Goal: Task Accomplishment & Management: Use online tool/utility

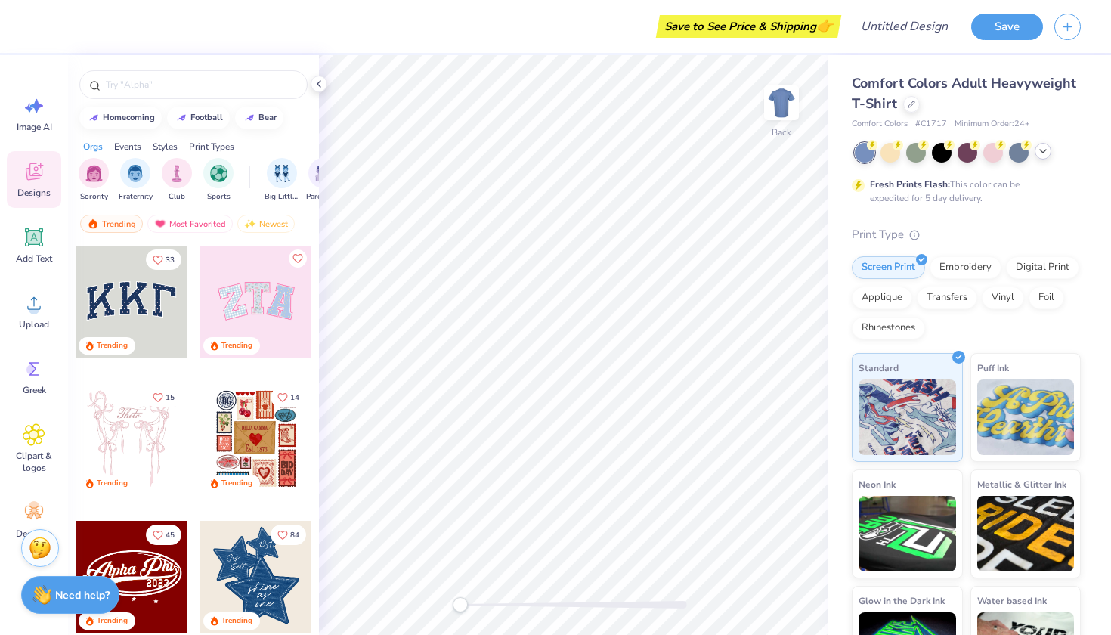
click at [1038, 153] on icon at bounding box center [1043, 151] width 12 height 12
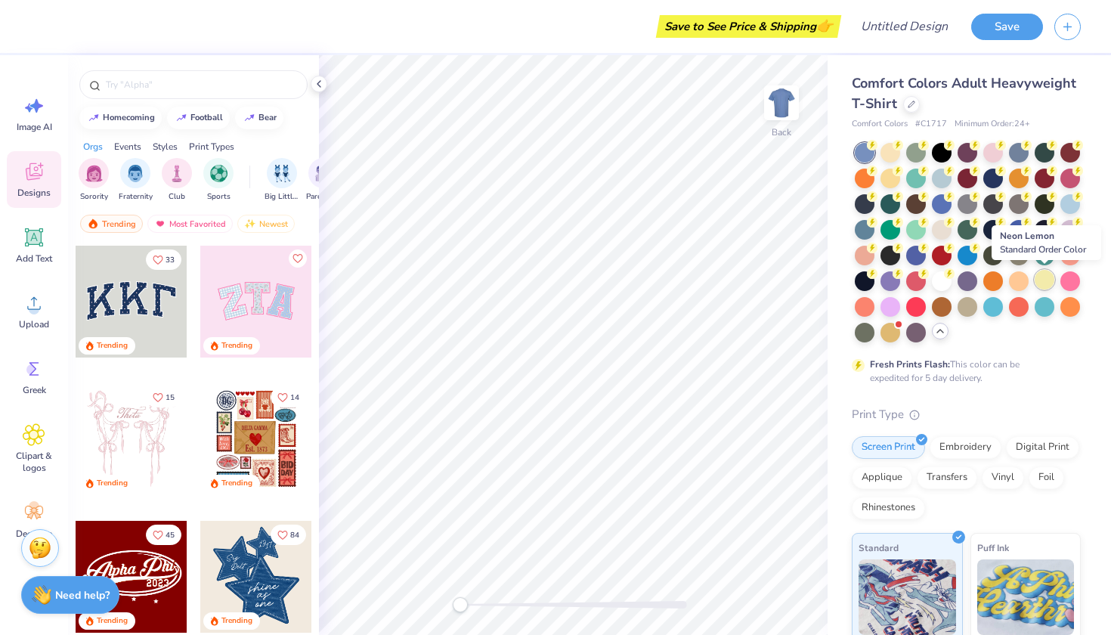
click at [1044, 278] on div at bounding box center [1045, 280] width 20 height 20
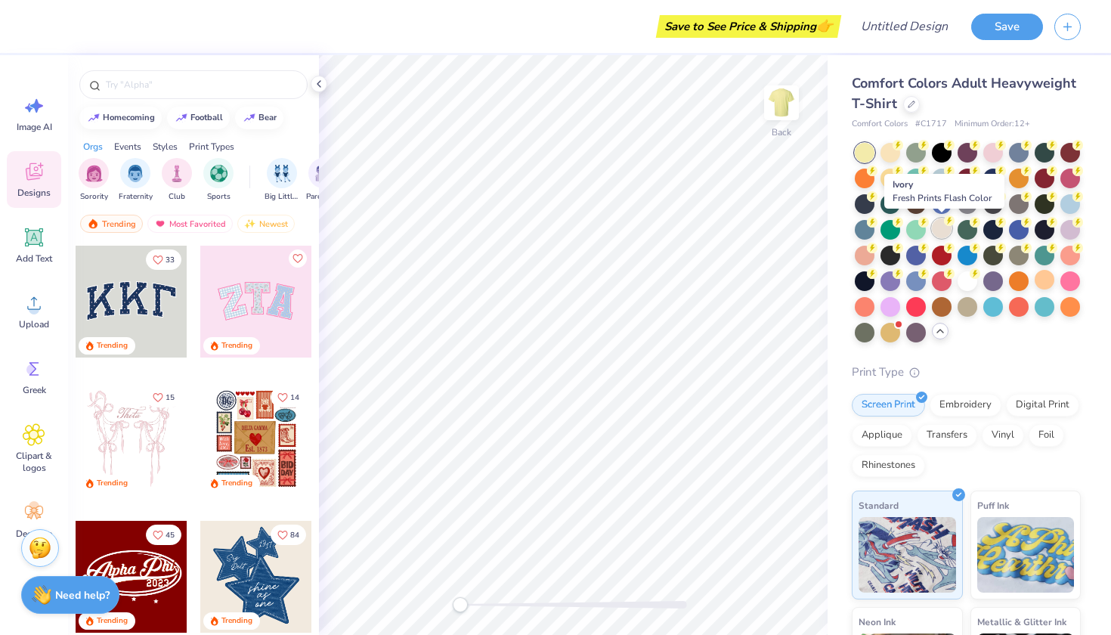
click at [943, 229] on div at bounding box center [942, 228] width 20 height 20
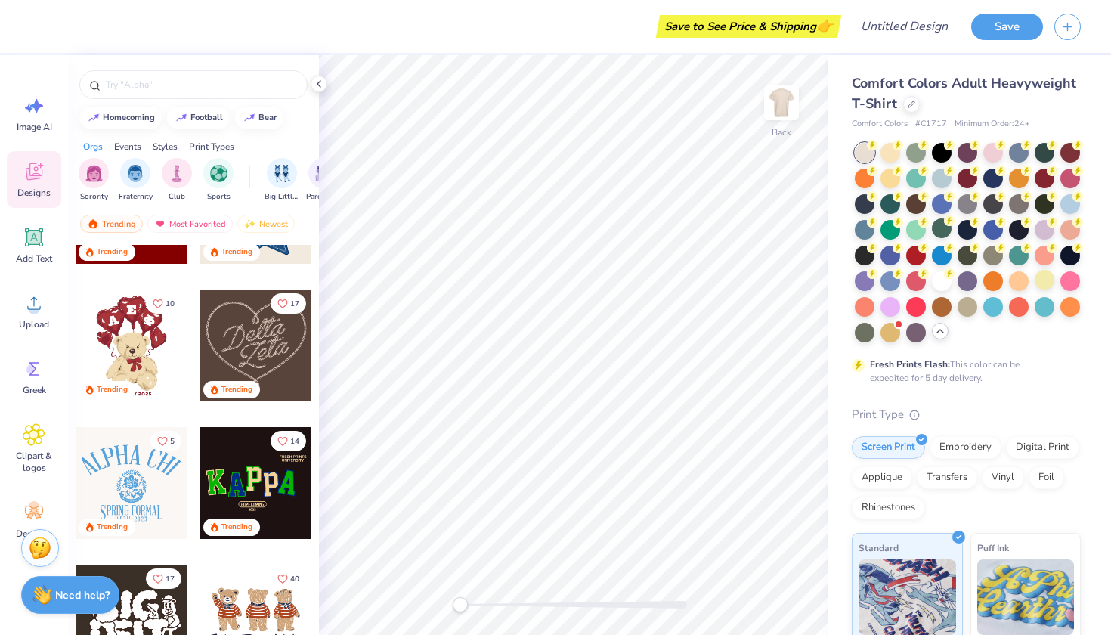
scroll to position [486, 0]
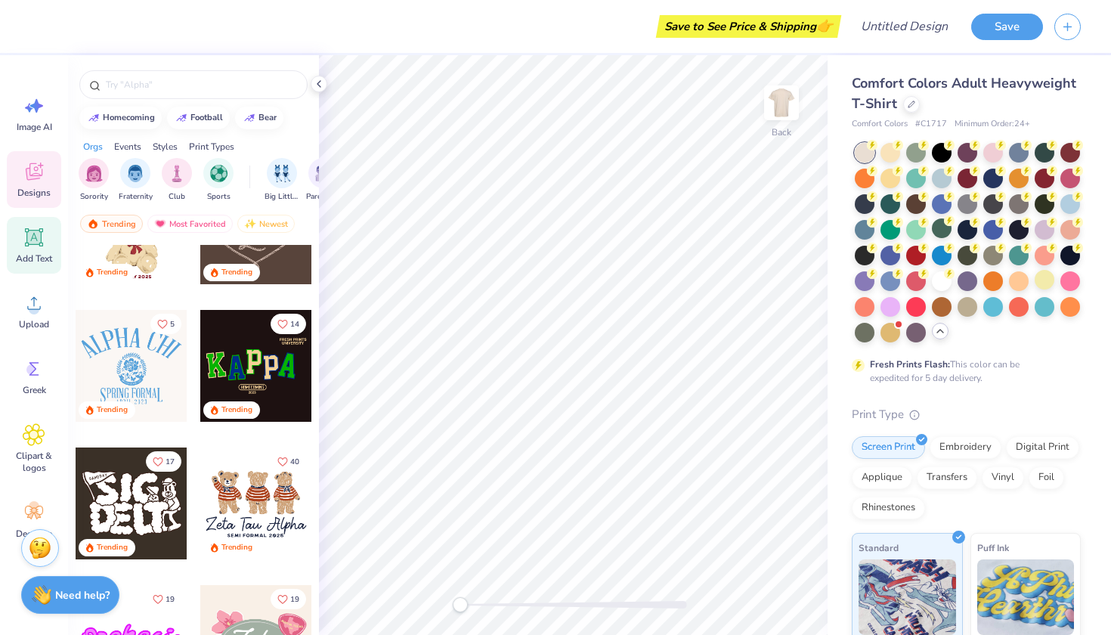
click at [39, 238] on icon at bounding box center [34, 237] width 14 height 14
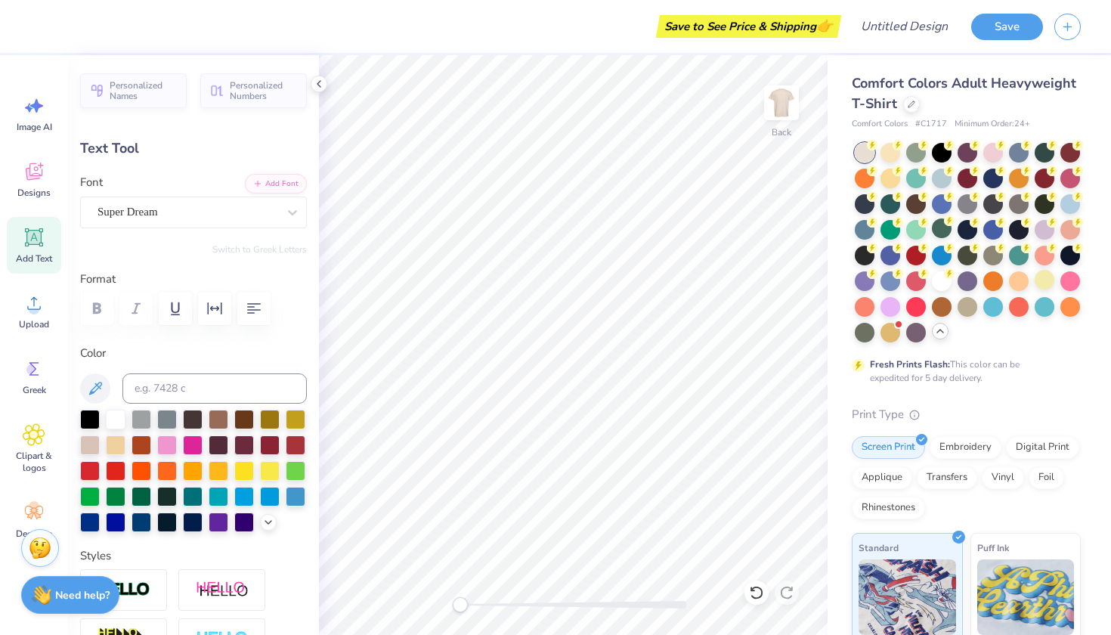
scroll to position [0, 2]
type textarea "Monsters"
click at [168, 447] on div at bounding box center [167, 444] width 20 height 20
click at [268, 525] on icon at bounding box center [268, 521] width 12 height 12
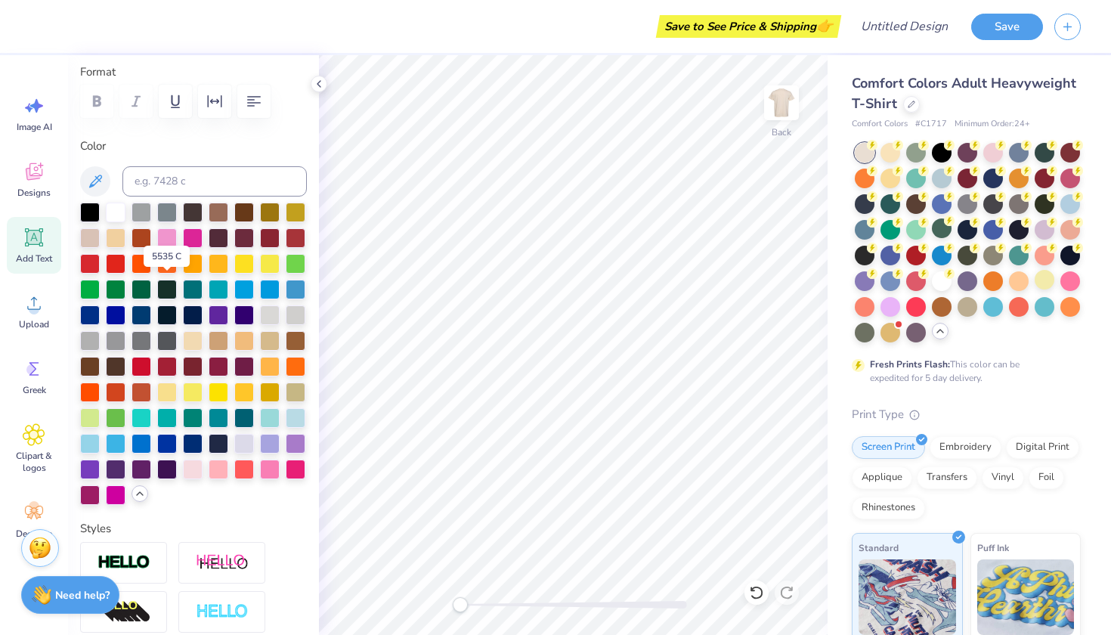
scroll to position [210, 0]
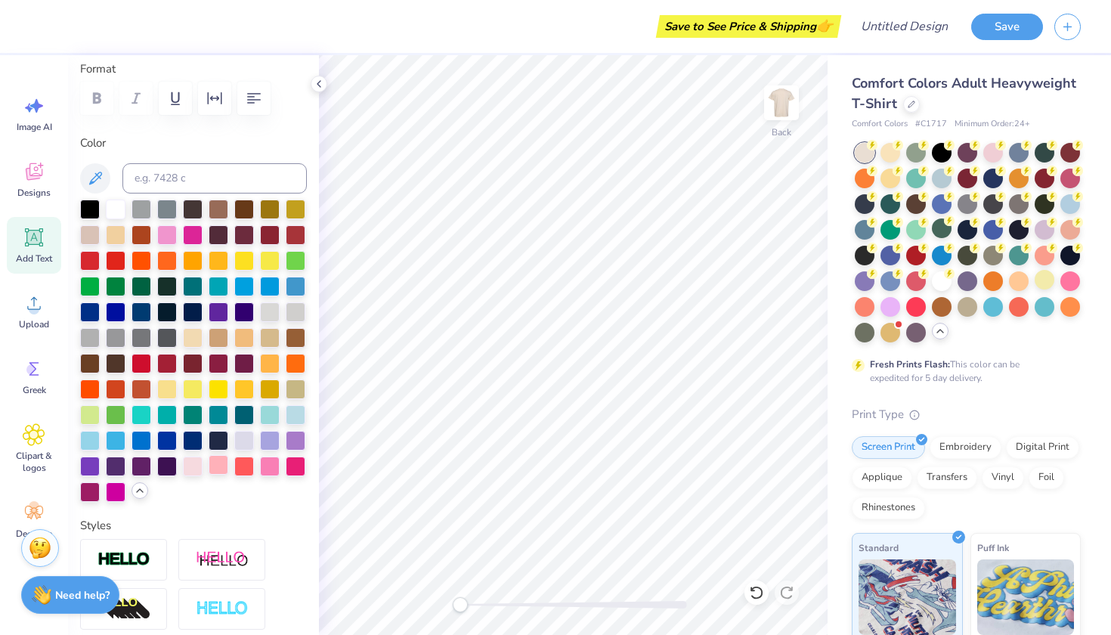
click at [226, 469] on div at bounding box center [219, 465] width 20 height 20
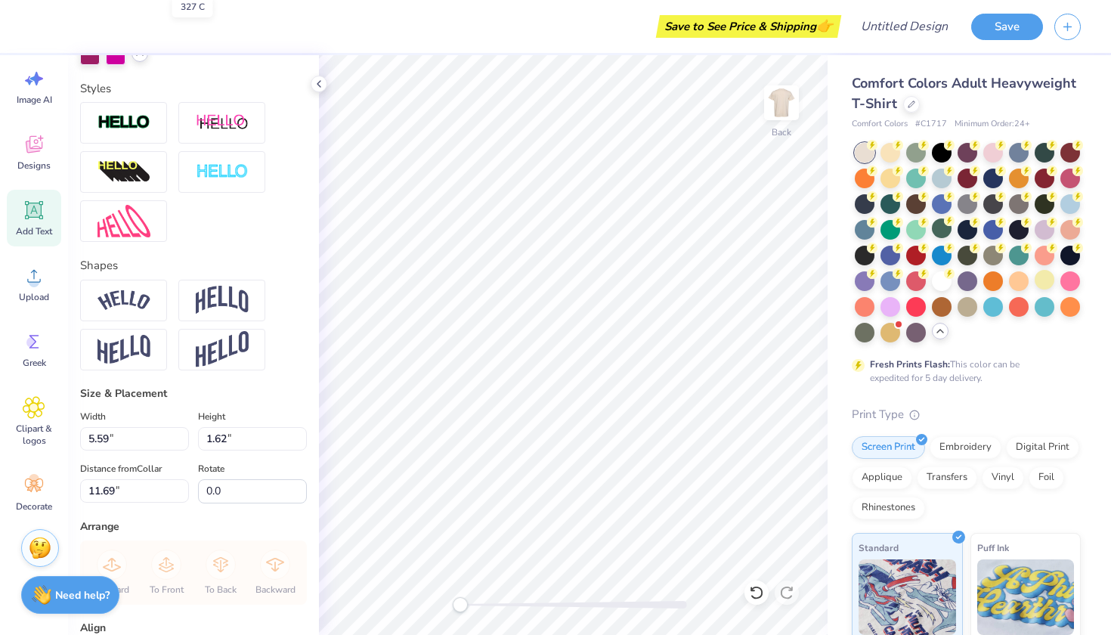
scroll to position [666, 0]
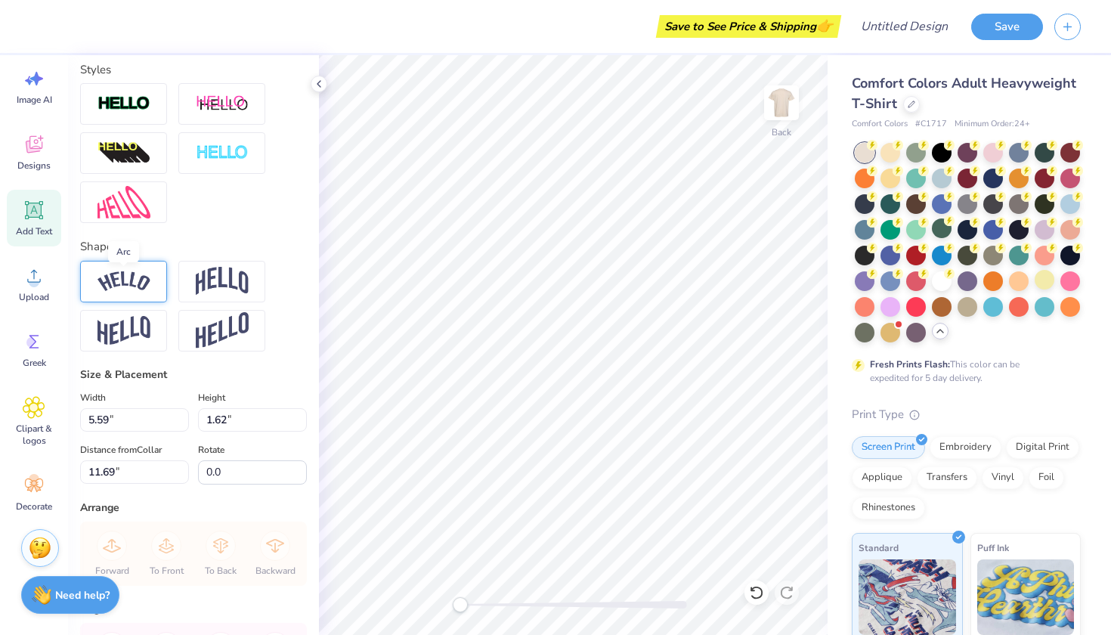
click at [126, 287] on img at bounding box center [123, 281] width 53 height 20
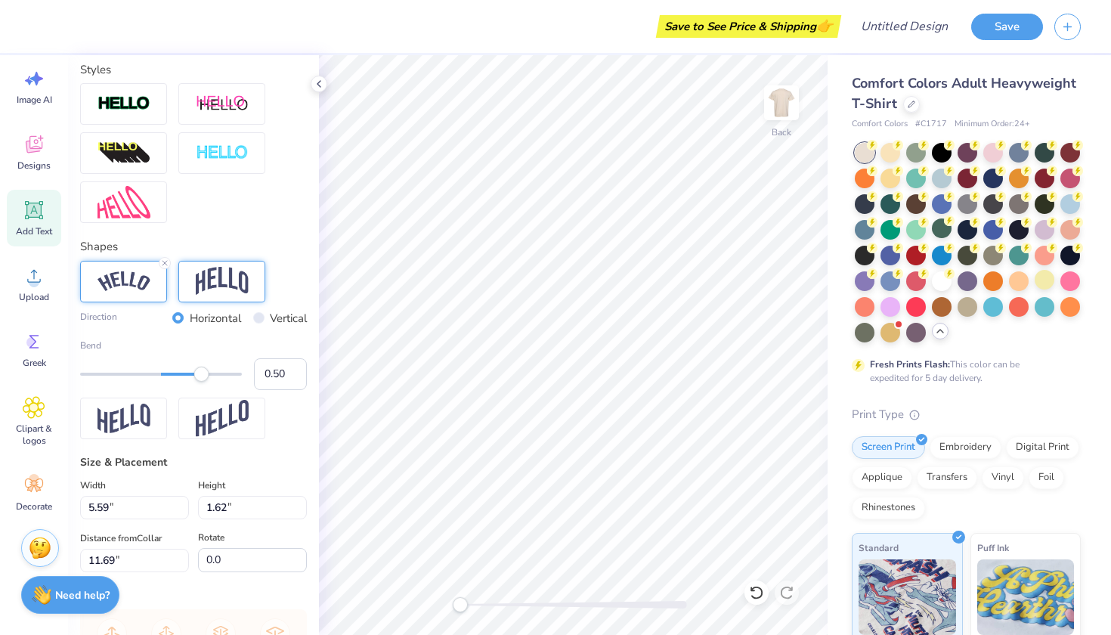
click at [220, 274] on img at bounding box center [222, 281] width 53 height 29
type input "10.29"
type input "3.57"
type input "10.71"
type input "0.48"
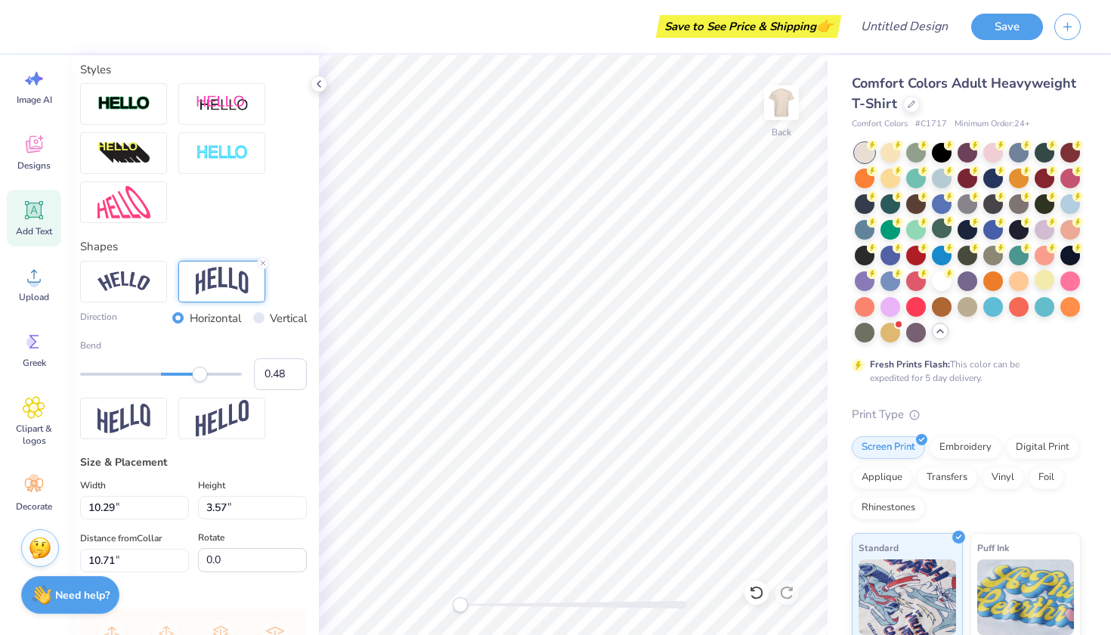
click at [200, 376] on div "Accessibility label" at bounding box center [199, 374] width 15 height 15
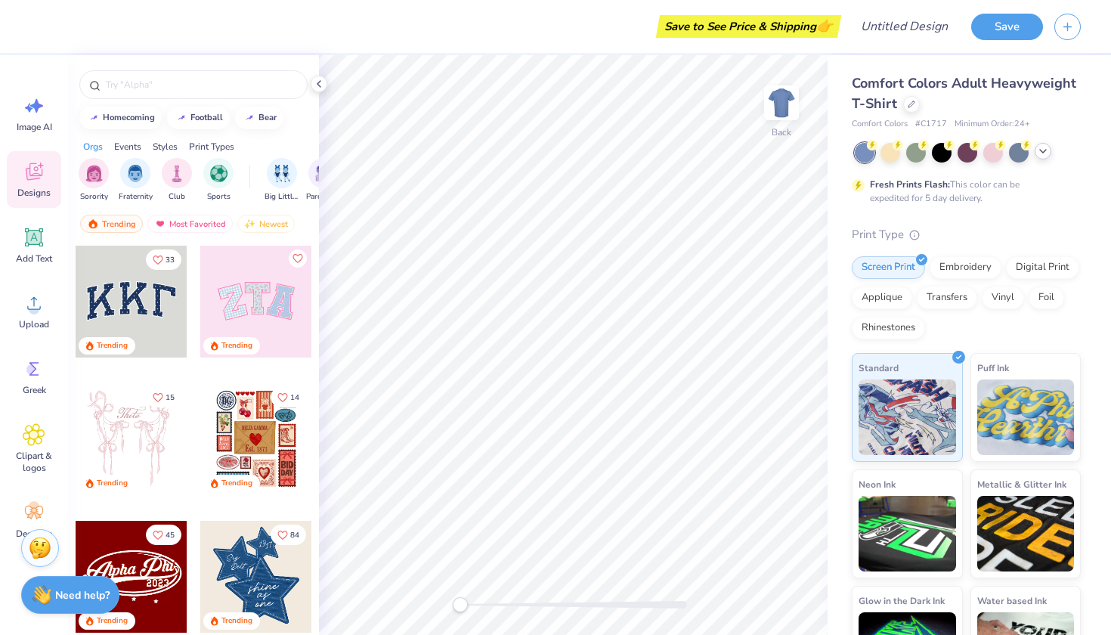
click at [1044, 153] on icon at bounding box center [1043, 151] width 12 height 12
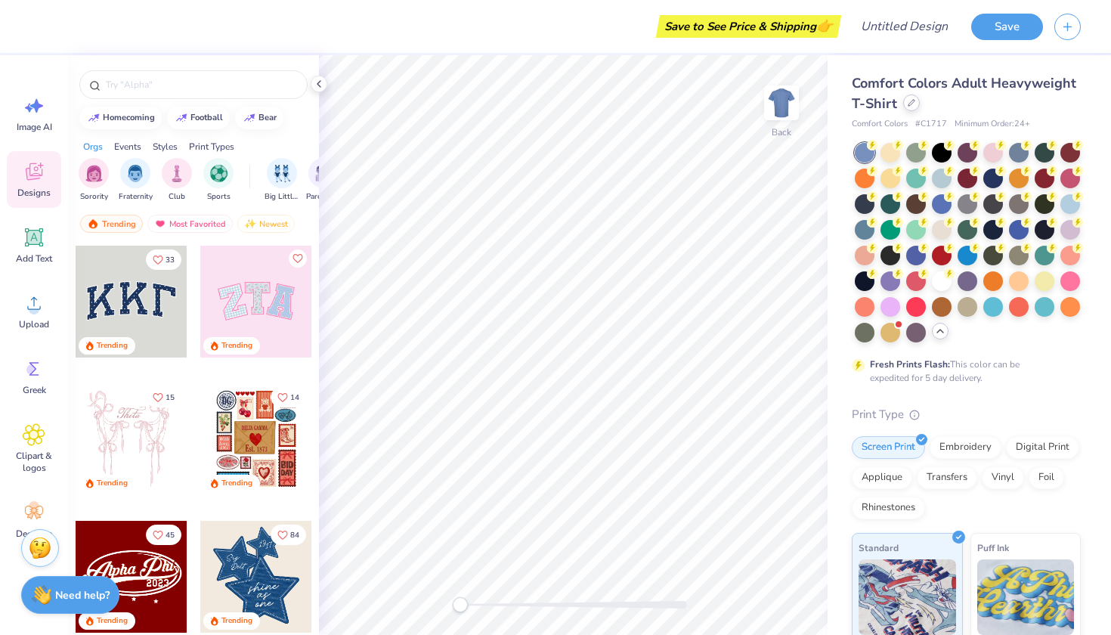
click at [909, 96] on div at bounding box center [911, 102] width 17 height 17
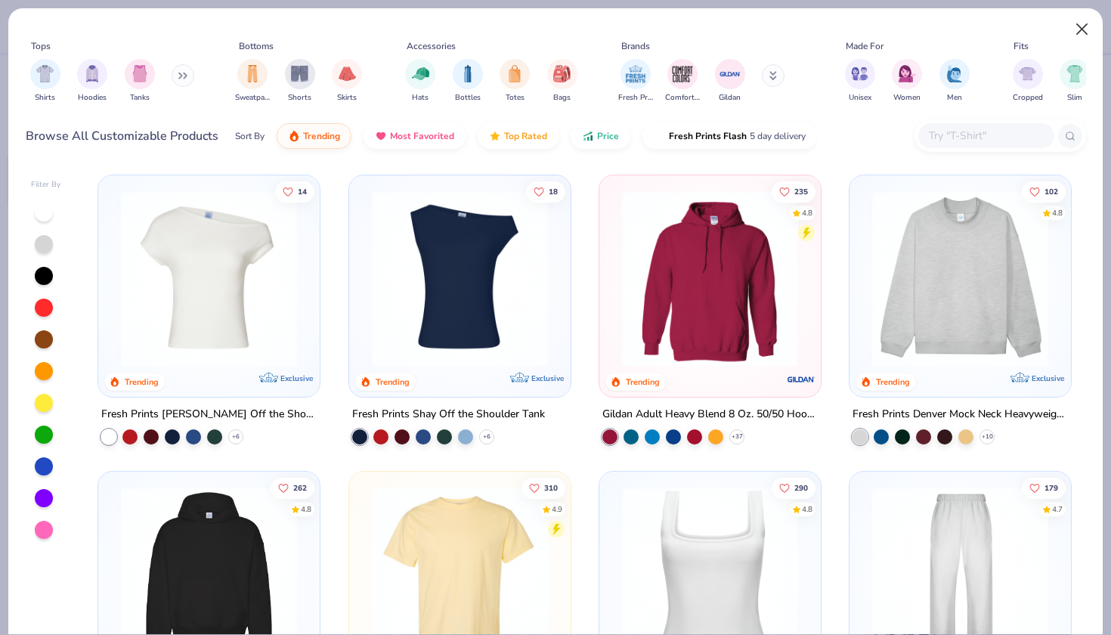
click at [1091, 27] on button "Close" at bounding box center [1082, 29] width 29 height 29
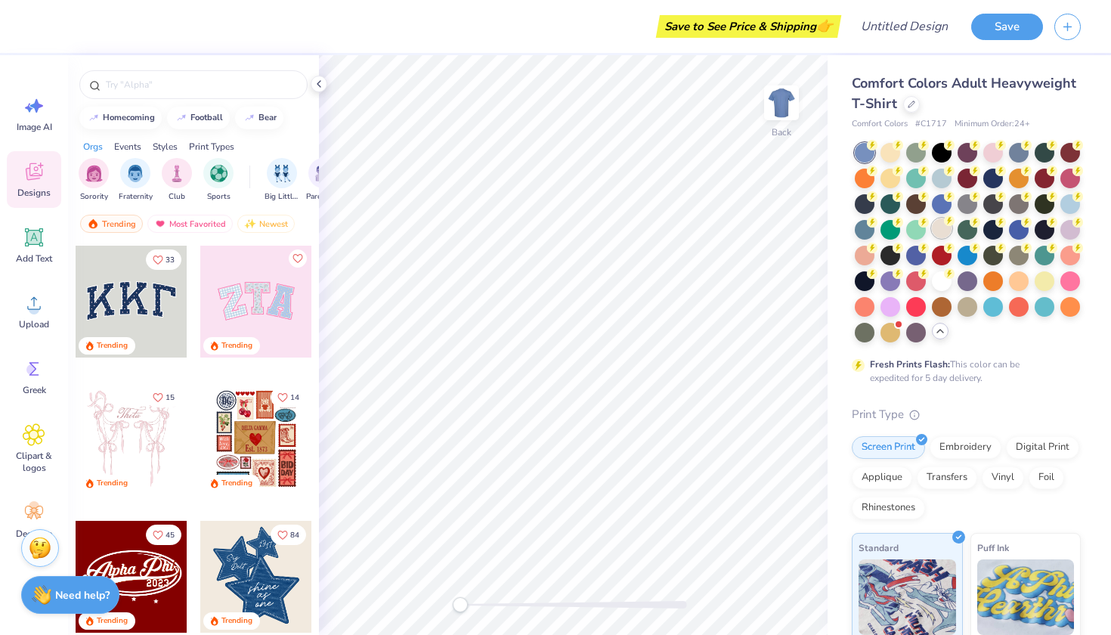
click at [950, 228] on div at bounding box center [942, 228] width 20 height 20
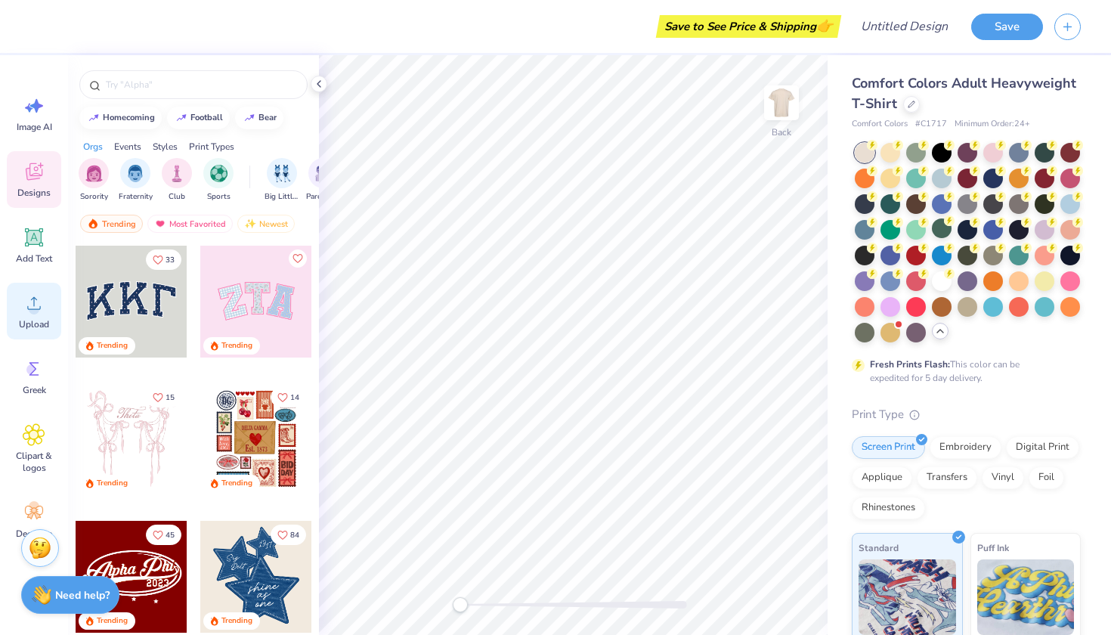
click at [31, 315] on div "Upload" at bounding box center [34, 311] width 54 height 57
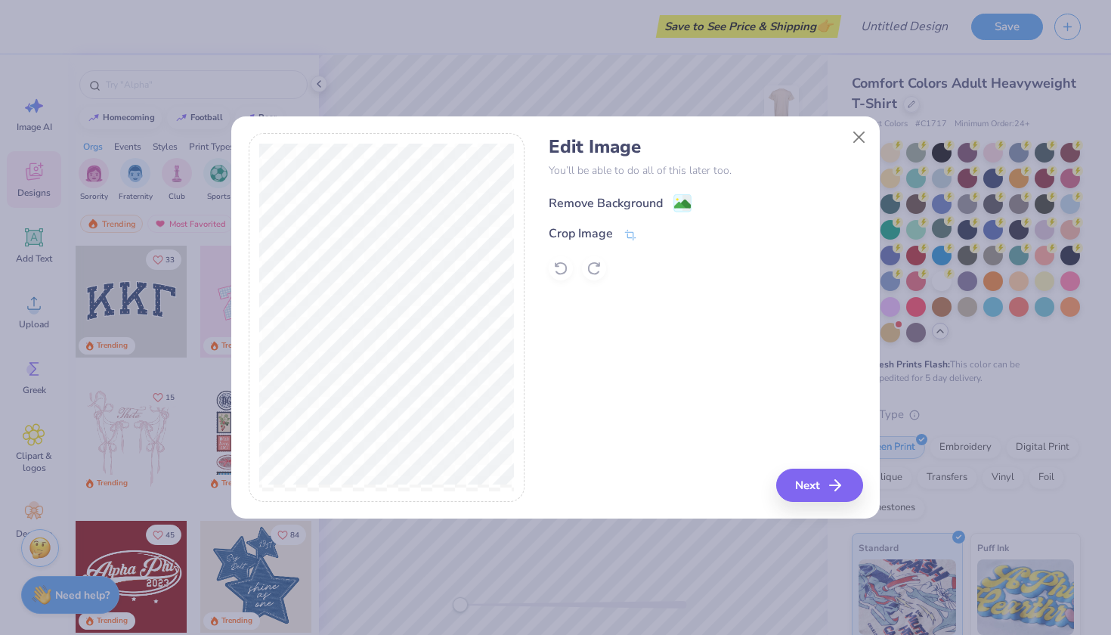
click at [621, 203] on div "Remove Background" at bounding box center [606, 203] width 114 height 18
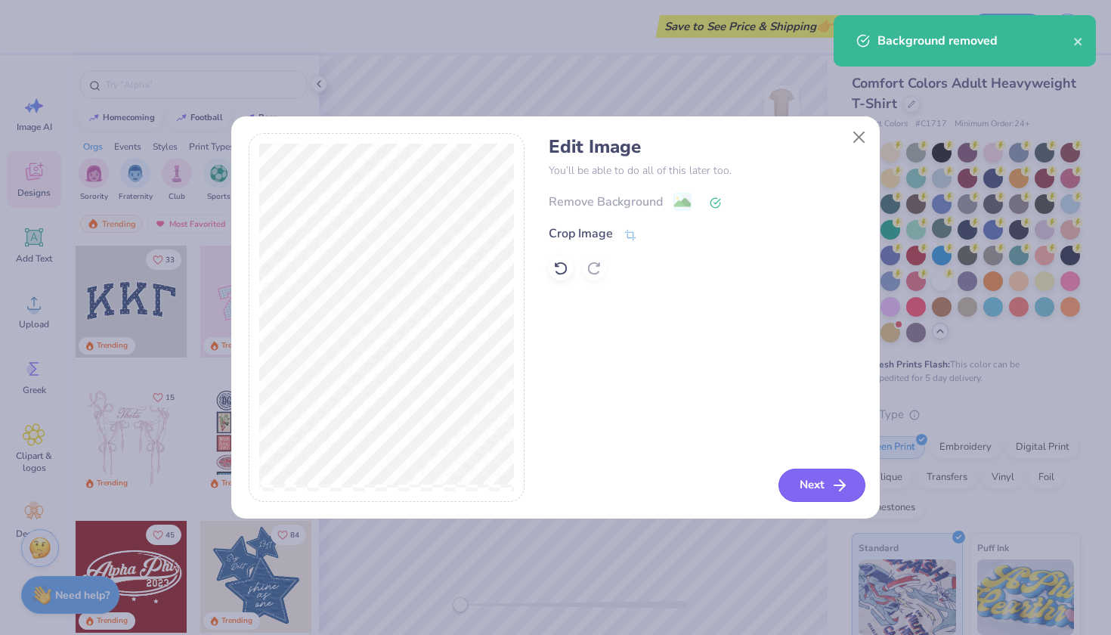
click at [819, 477] on button "Next" at bounding box center [821, 485] width 87 height 33
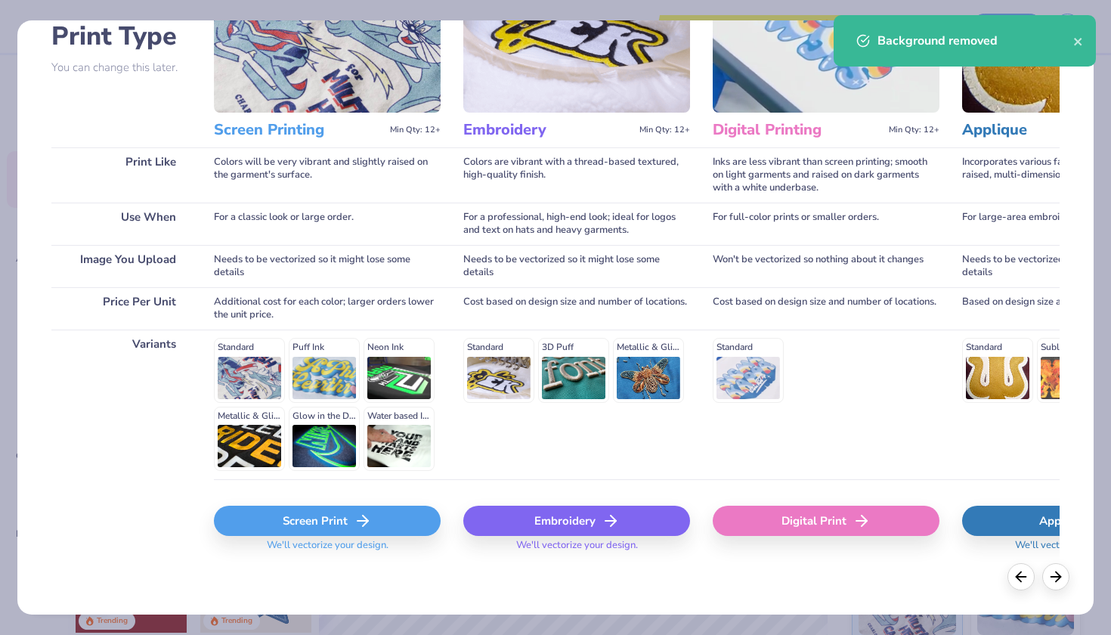
scroll to position [118, 0]
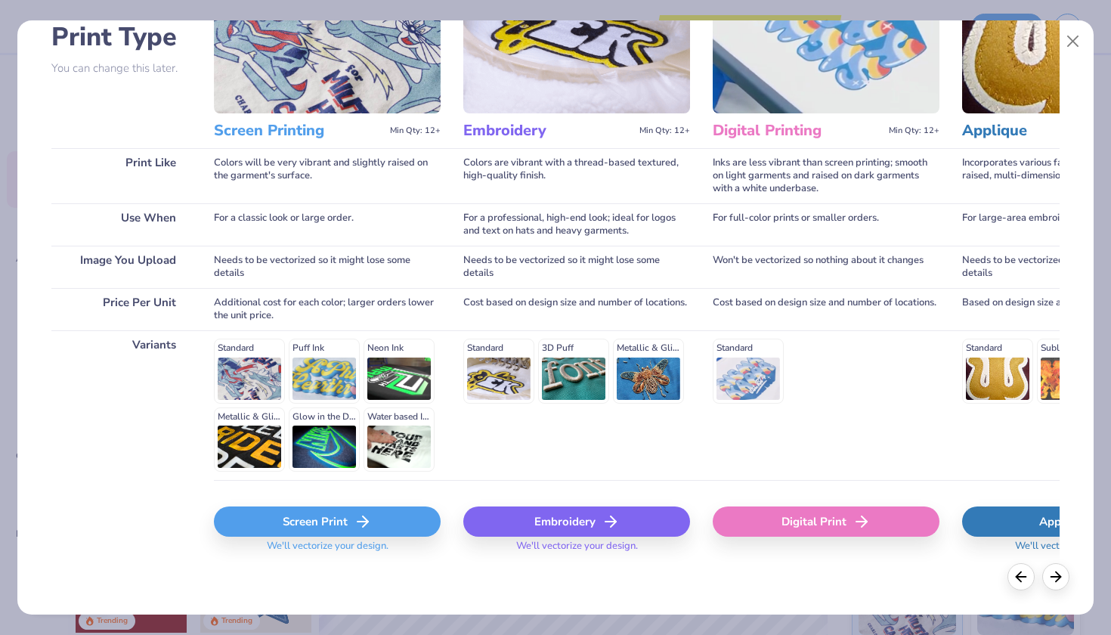
click at [321, 522] on div "Screen Print" at bounding box center [327, 521] width 227 height 30
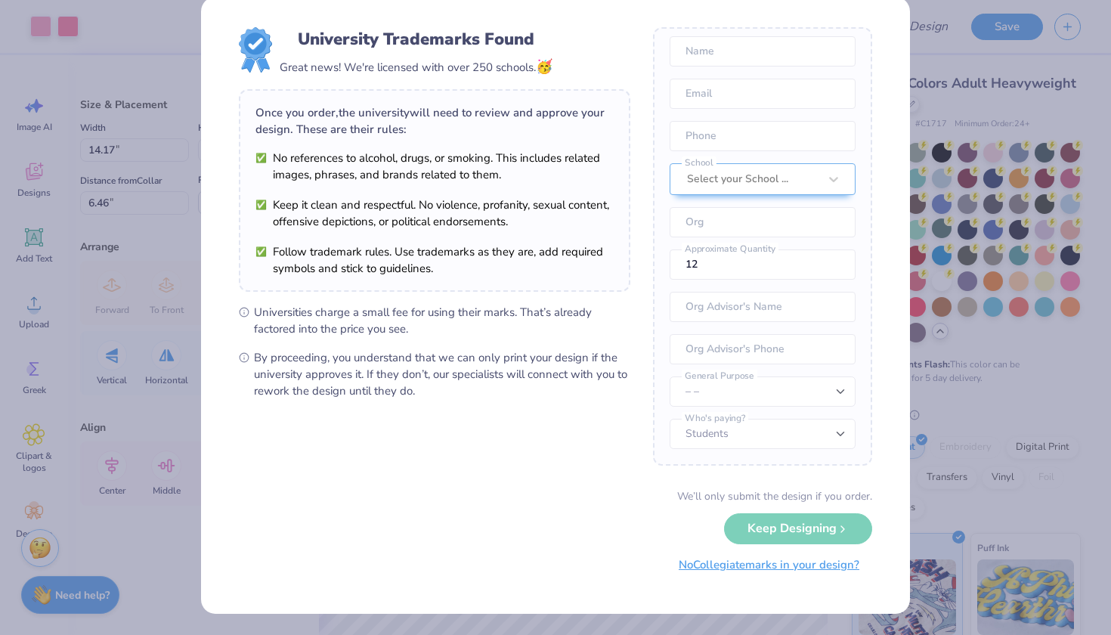
scroll to position [23, 0]
click at [809, 565] on button "No Collegiate marks in your design?" at bounding box center [769, 565] width 206 height 31
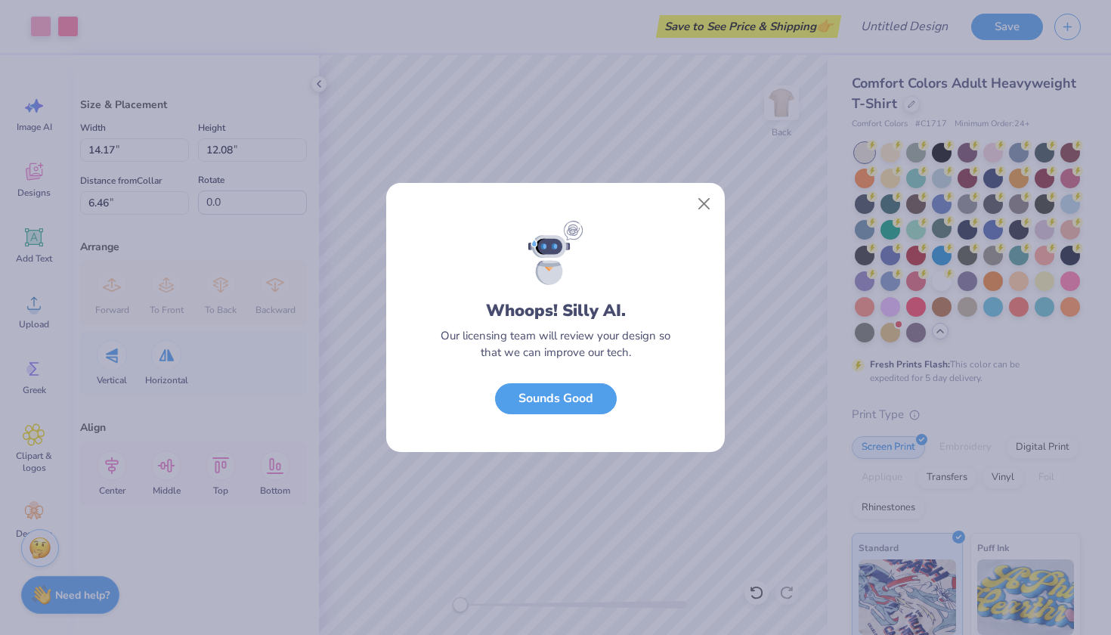
scroll to position [0, 0]
click at [578, 389] on button "Sounds Good" at bounding box center [556, 394] width 122 height 31
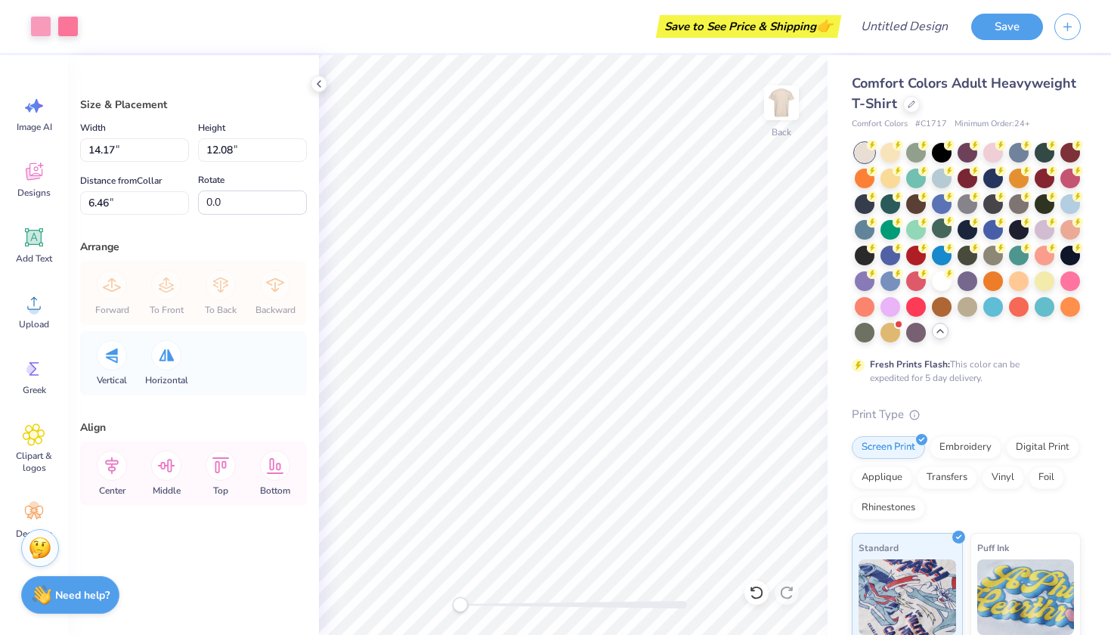
type input "8.61"
type input "7.34"
type input "3.00"
type input "10.85"
type input "9.25"
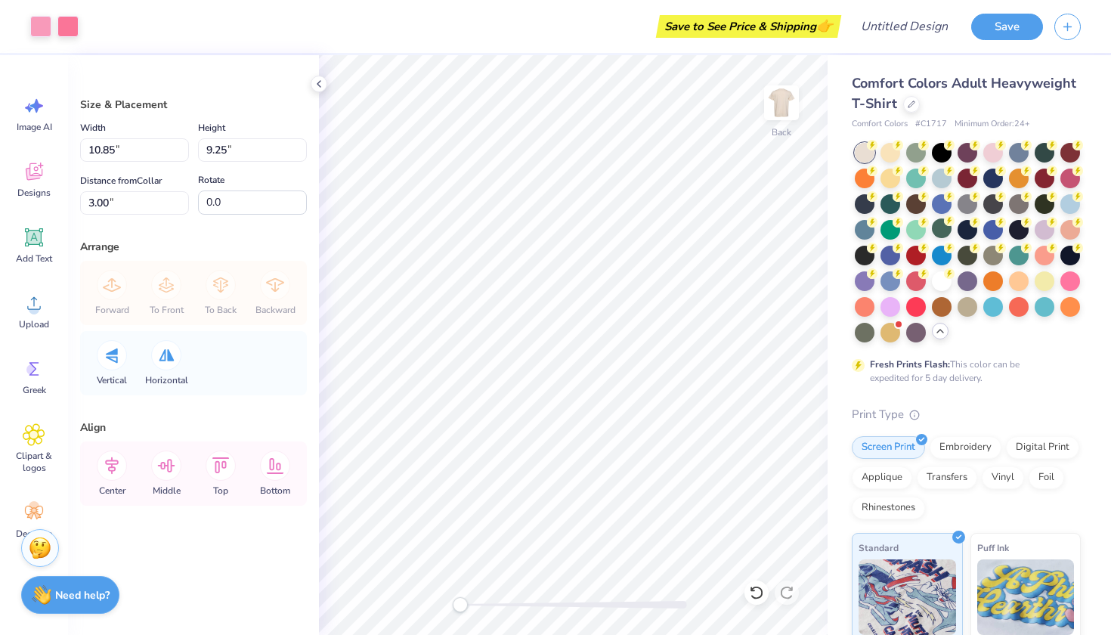
type input "12.45"
type input "10.62"
type input "12.92"
type input "11.02"
click at [108, 468] on icon at bounding box center [112, 465] width 30 height 30
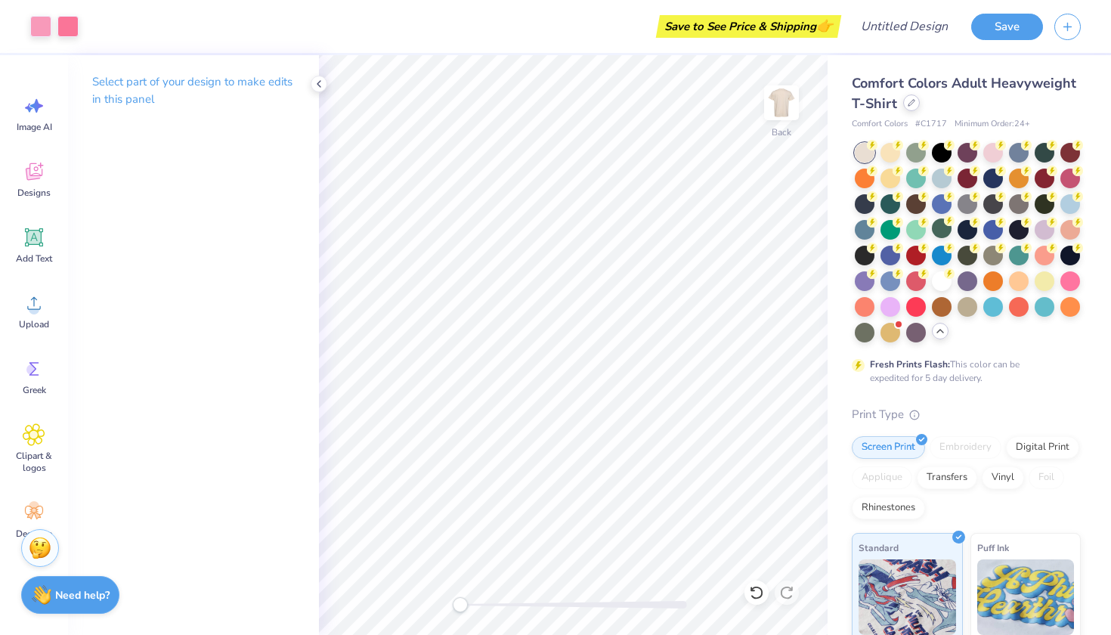
click at [910, 101] on icon at bounding box center [912, 103] width 8 height 8
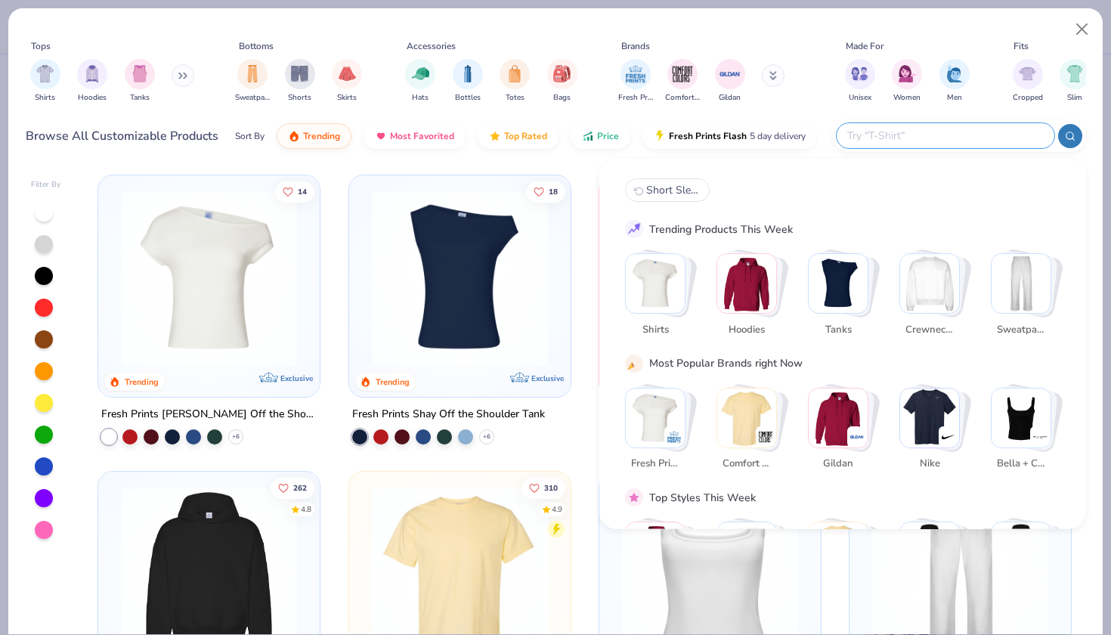
click at [982, 135] on input "text" at bounding box center [945, 135] width 198 height 17
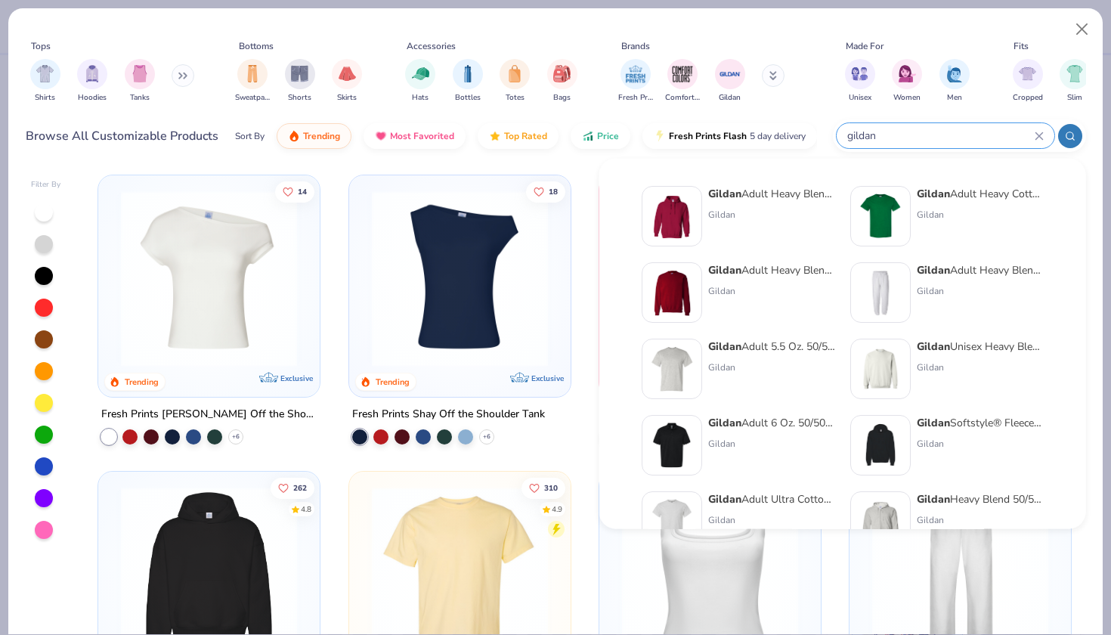
type input "gildan"
click at [1017, 203] on div "Gildan Adult Heavy Cotton T-Shirt Gildan" at bounding box center [980, 216] width 127 height 60
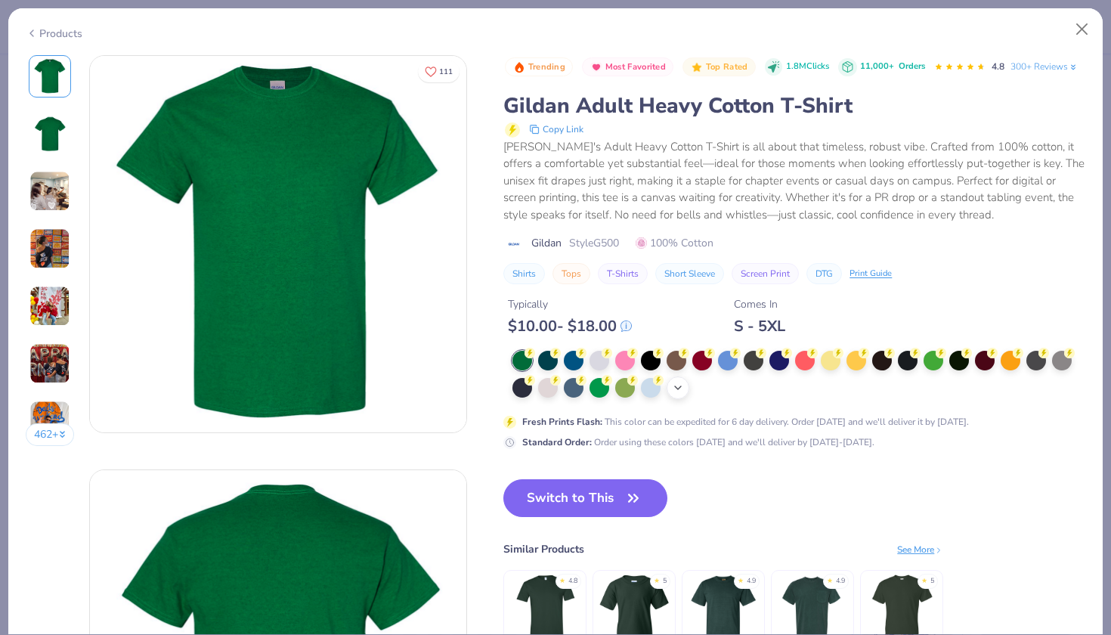
click at [676, 391] on icon at bounding box center [678, 388] width 12 height 12
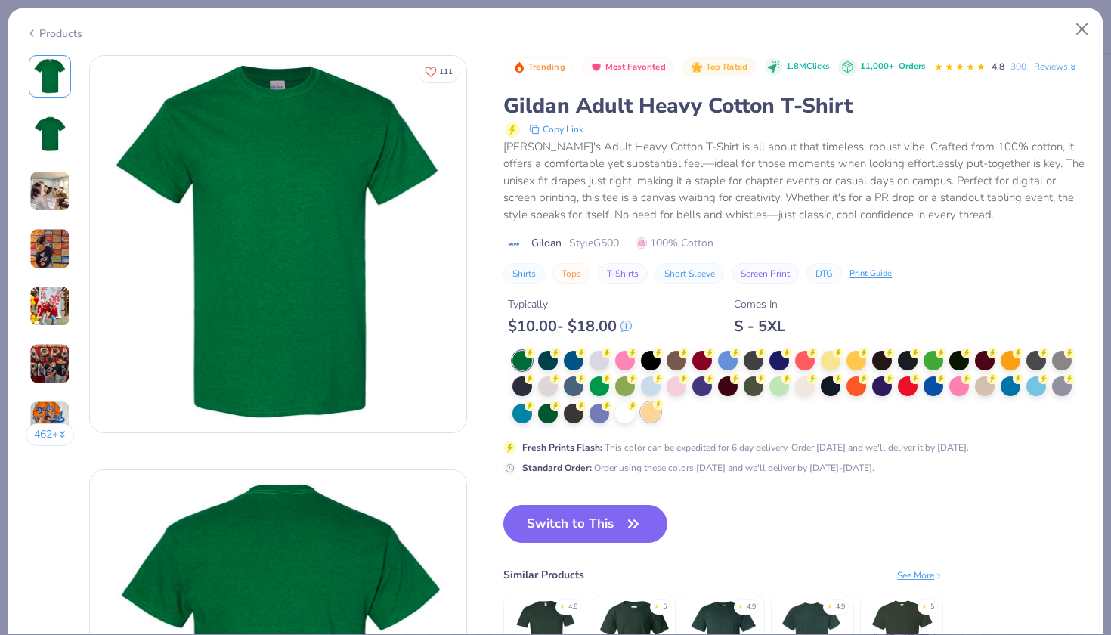
click at [652, 414] on div at bounding box center [651, 412] width 20 height 20
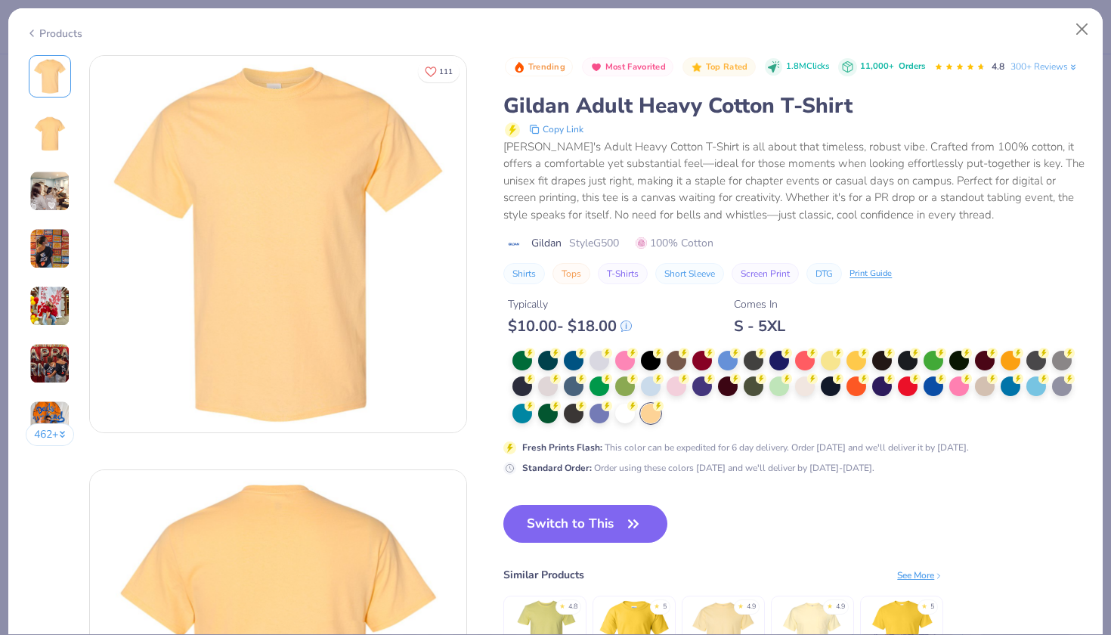
click at [546, 373] on div at bounding box center [798, 388] width 573 height 74
click at [547, 381] on div at bounding box center [548, 385] width 20 height 20
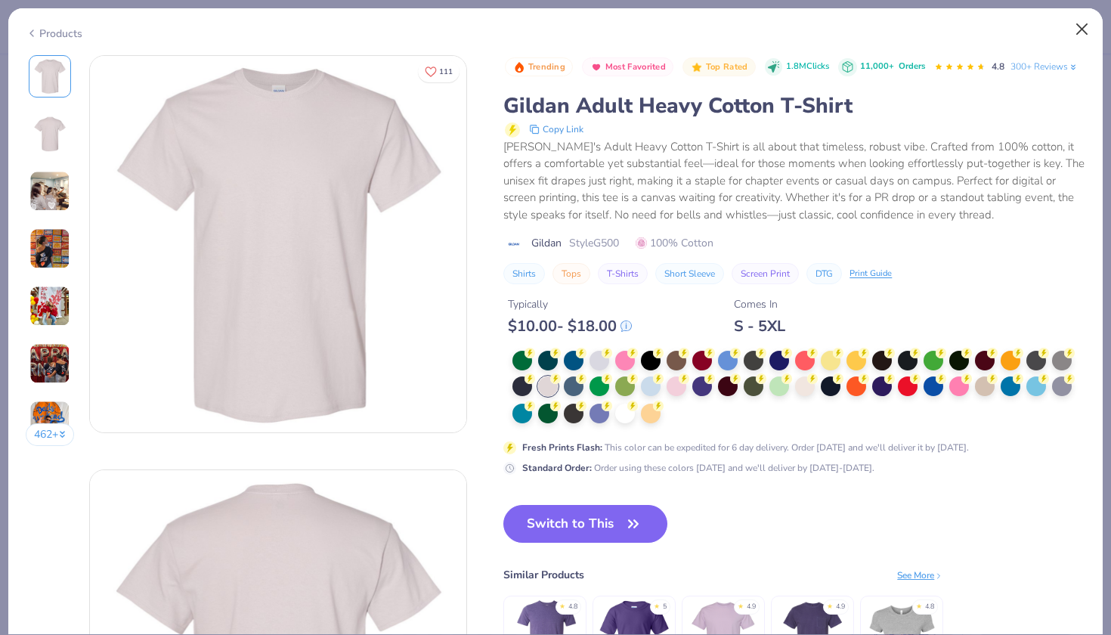
click at [1071, 34] on button "Close" at bounding box center [1082, 29] width 29 height 29
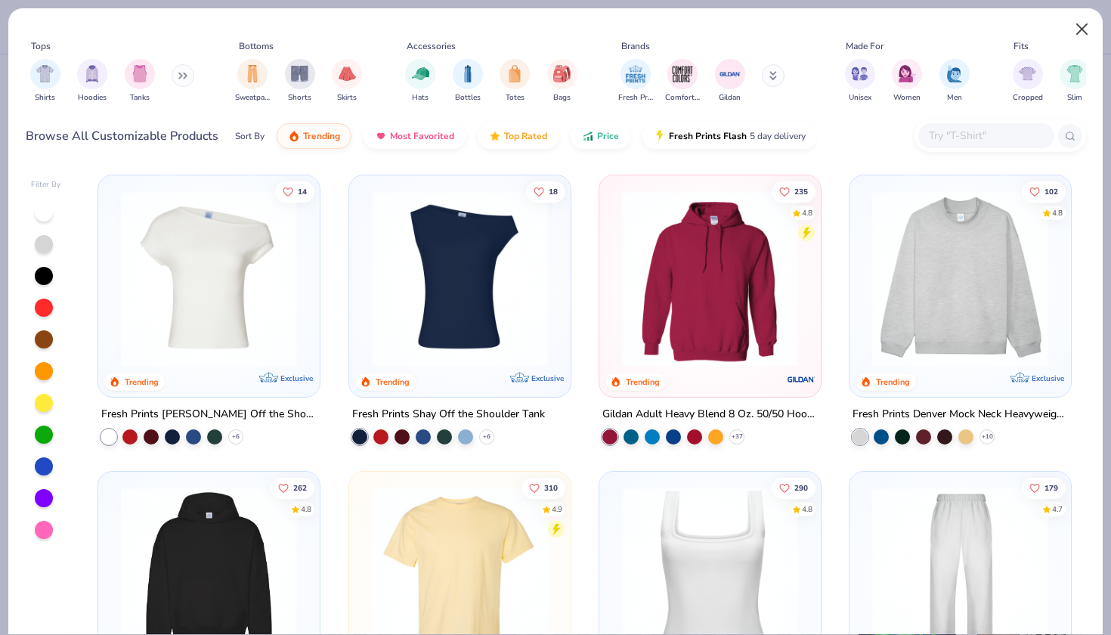
click at [1087, 33] on button "Close" at bounding box center [1082, 29] width 29 height 29
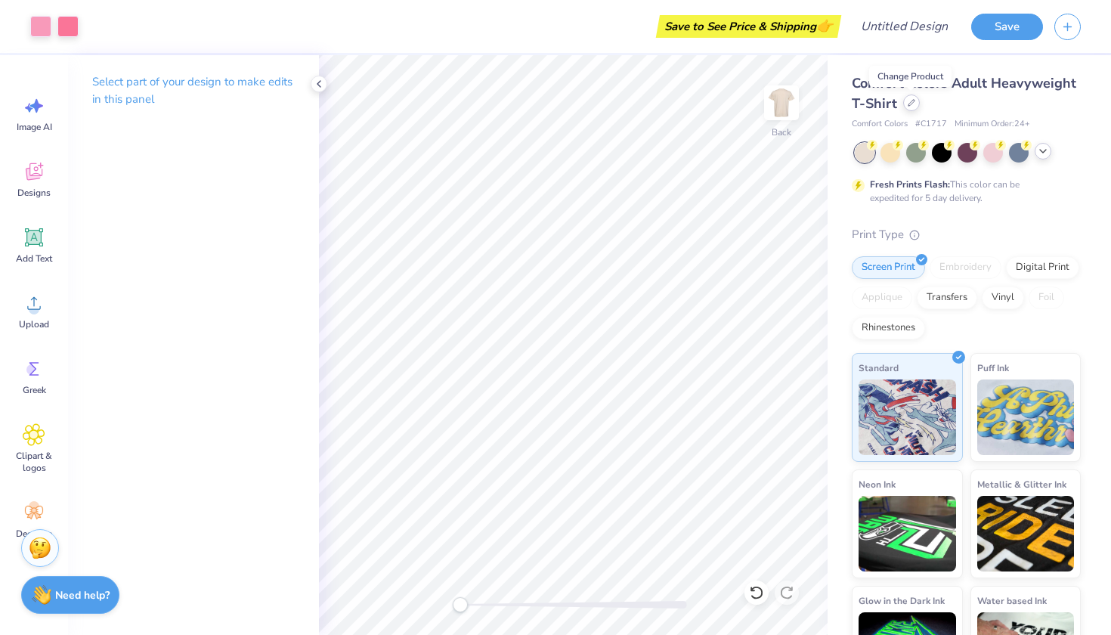
click at [908, 104] on icon at bounding box center [912, 103] width 8 height 8
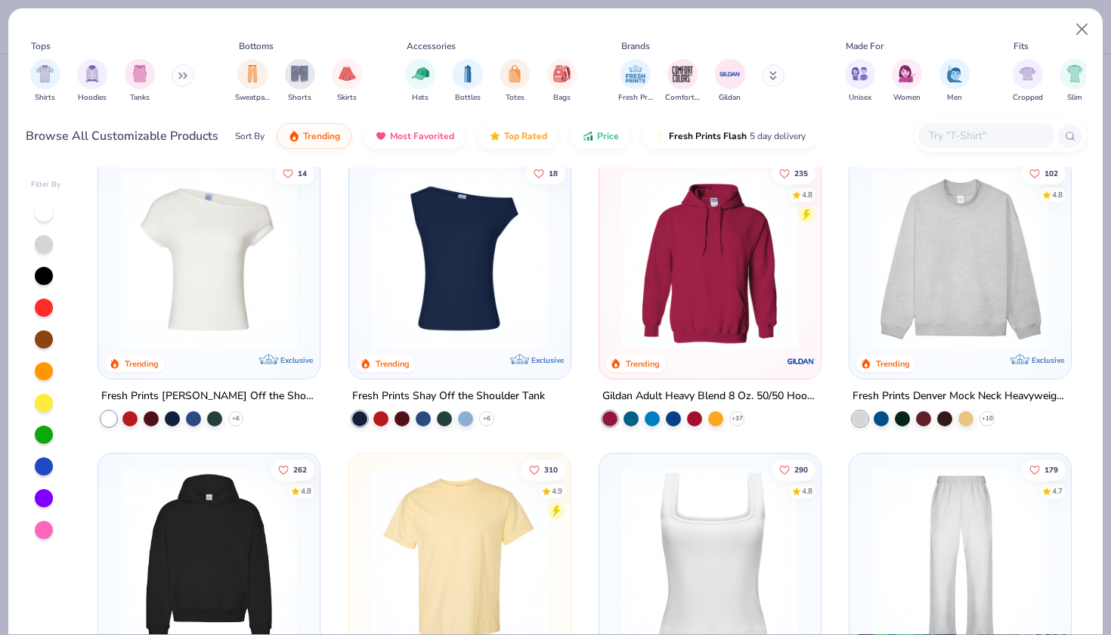
scroll to position [23, 0]
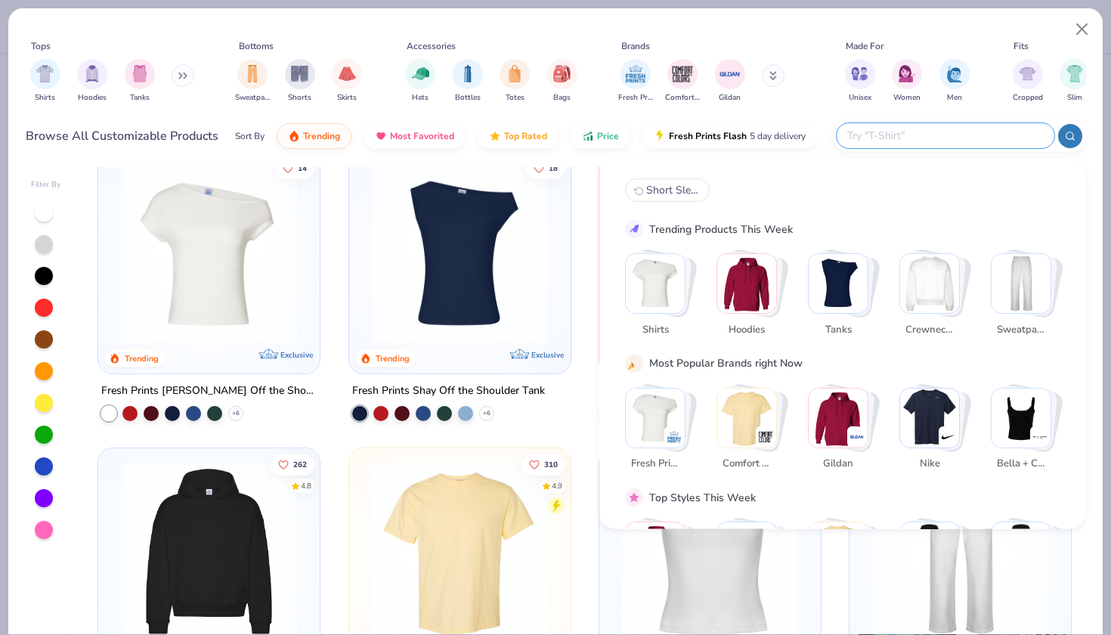
click at [933, 138] on input "text" at bounding box center [945, 135] width 198 height 17
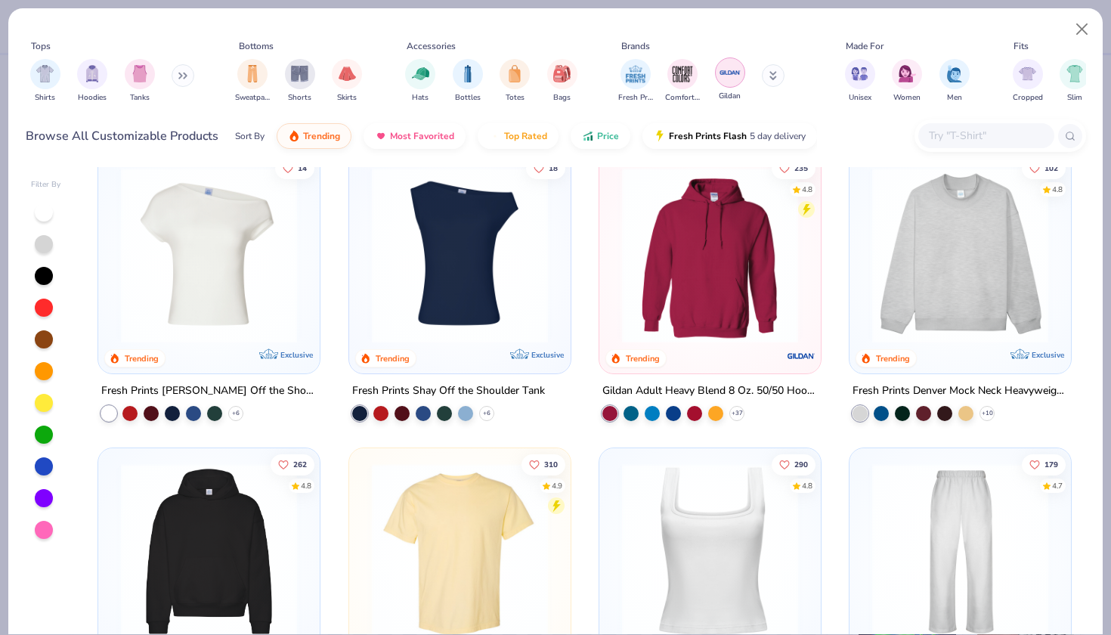
click at [732, 75] on img "filter for Gildan" at bounding box center [730, 72] width 23 height 23
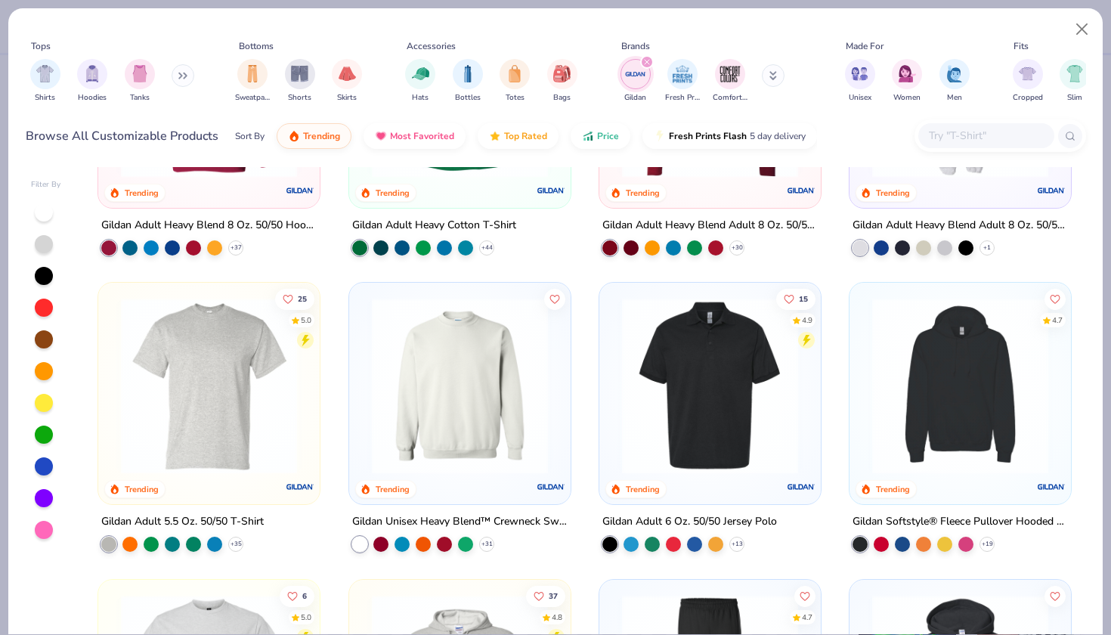
scroll to position [199, 0]
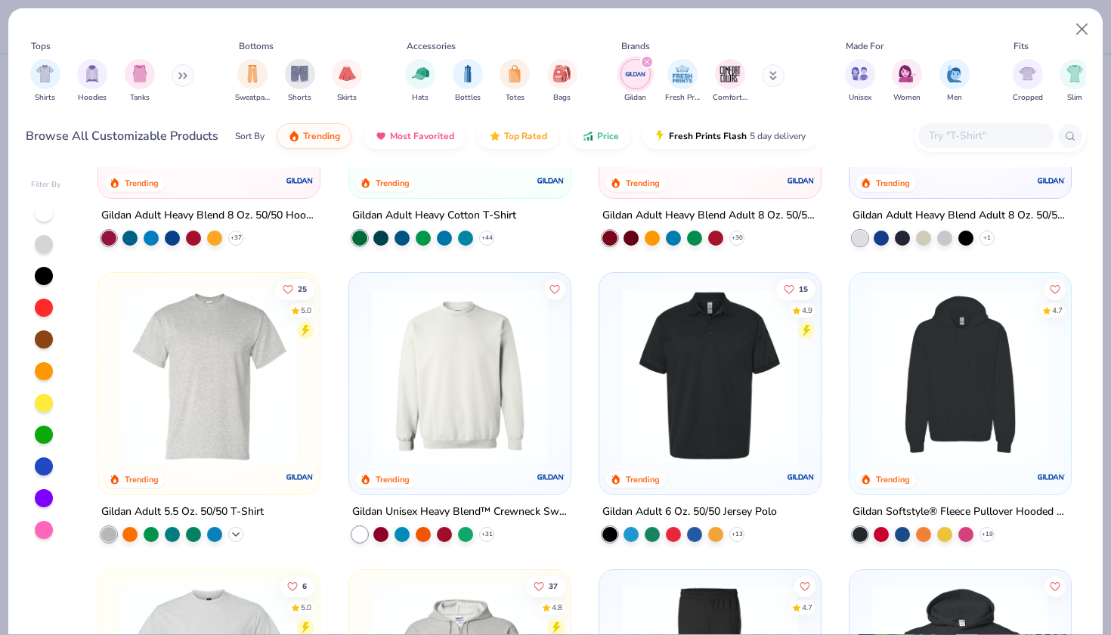
click at [240, 527] on div "+ 35" at bounding box center [235, 534] width 15 height 15
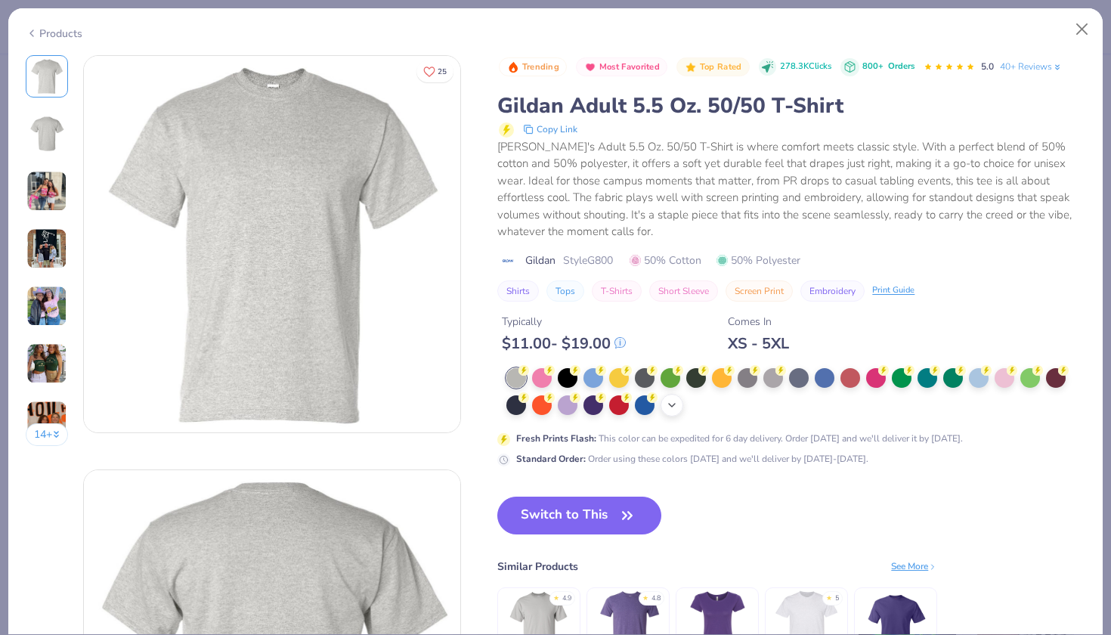
click at [671, 404] on icon at bounding box center [672, 405] width 12 height 12
click at [1078, 32] on button "Close" at bounding box center [1082, 29] width 29 height 29
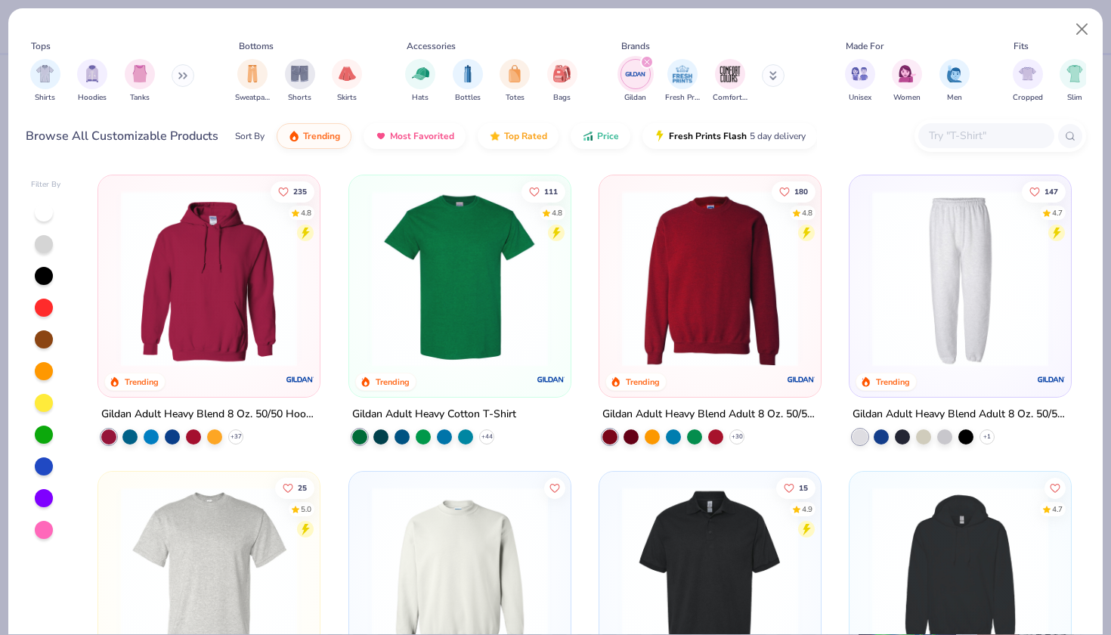
click at [452, 330] on img at bounding box center [459, 278] width 191 height 176
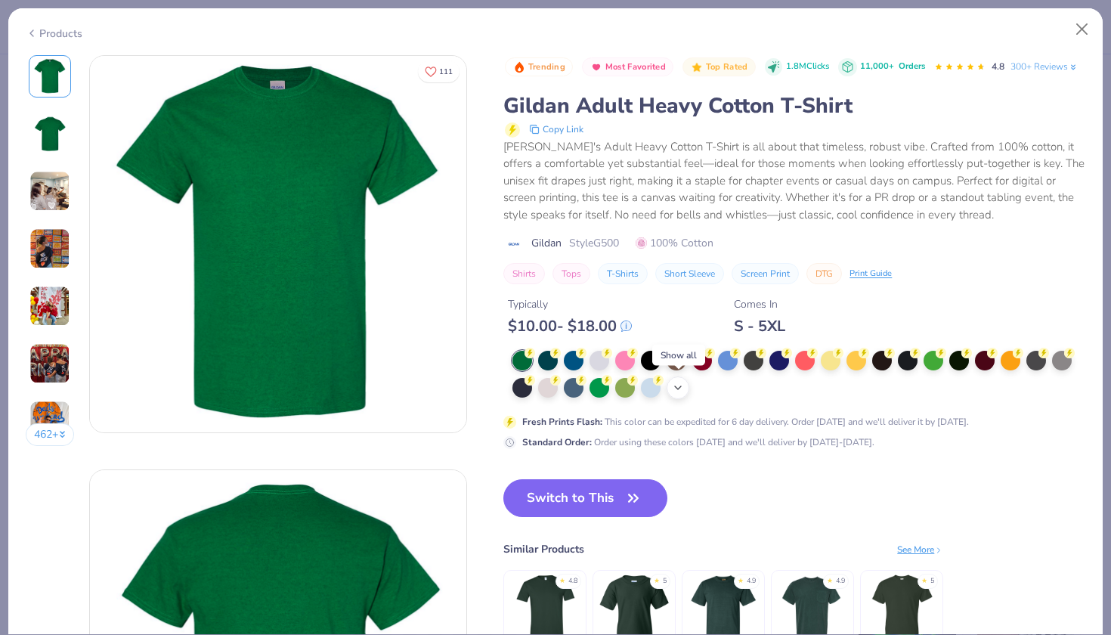
click at [681, 382] on icon at bounding box center [678, 388] width 12 height 12
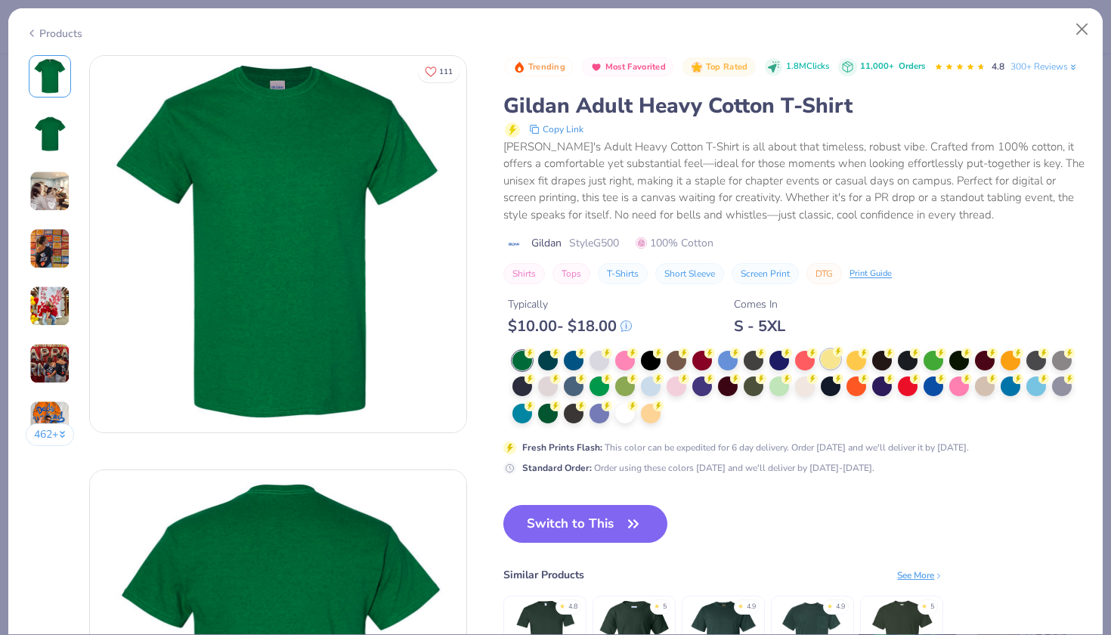
click at [827, 360] on div at bounding box center [831, 359] width 20 height 20
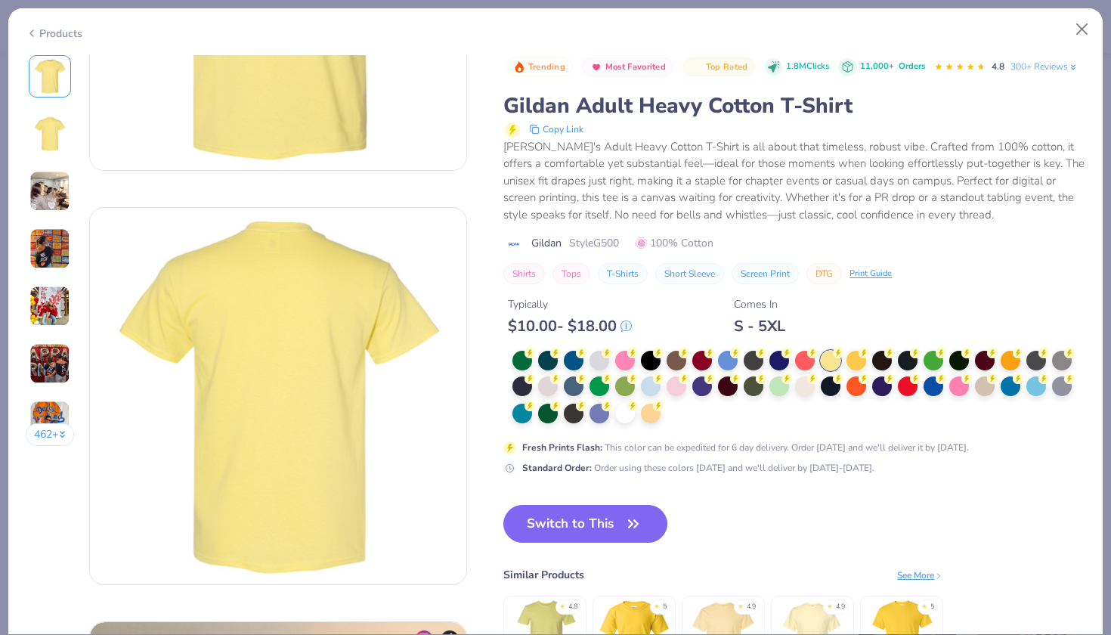
scroll to position [264, 0]
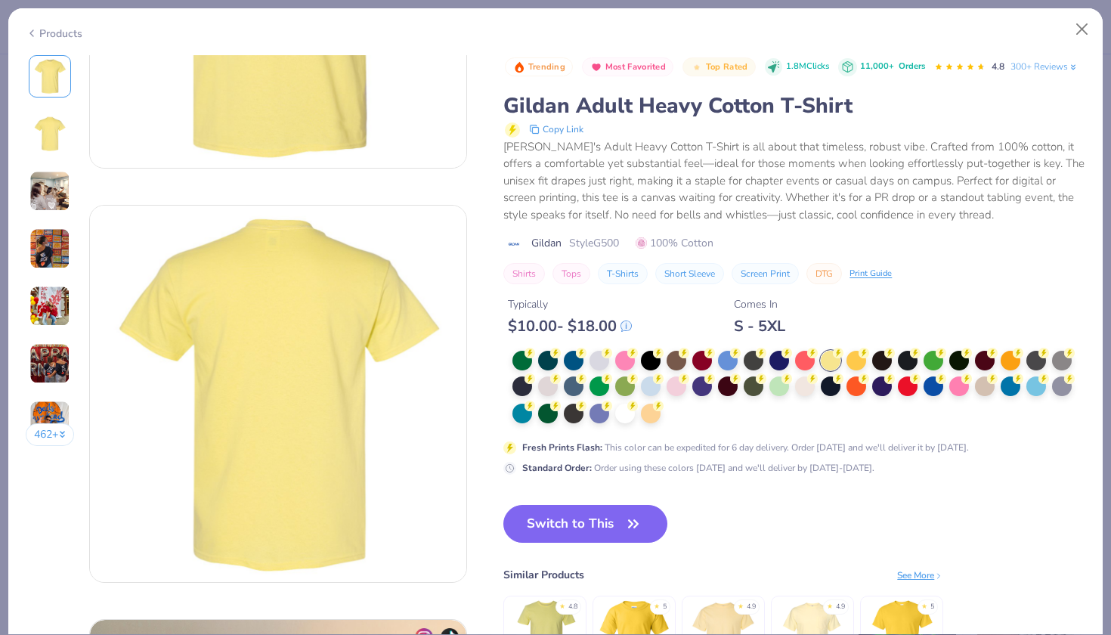
click at [782, 624] on img at bounding box center [813, 635] width 72 height 72
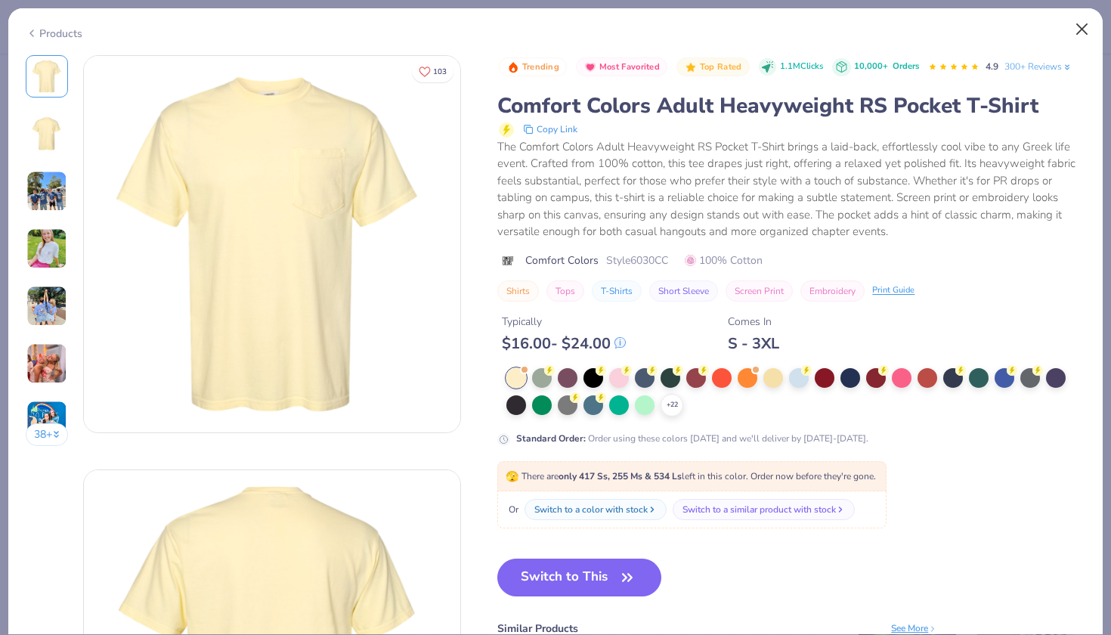
click at [1081, 35] on button "Close" at bounding box center [1082, 29] width 29 height 29
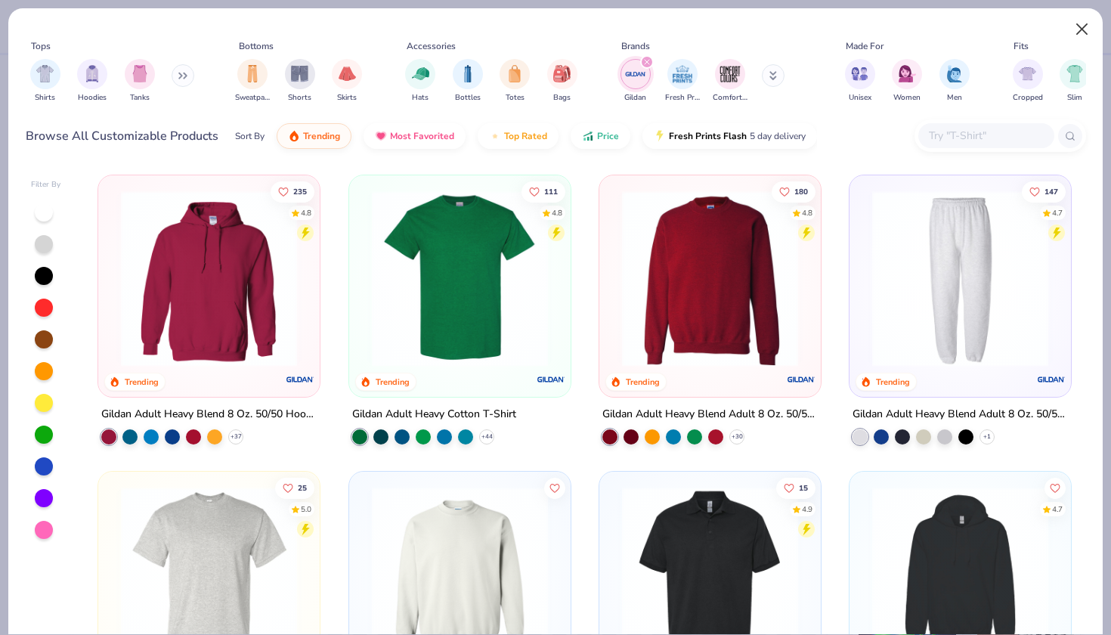
click at [1070, 26] on button "Close" at bounding box center [1082, 29] width 29 height 29
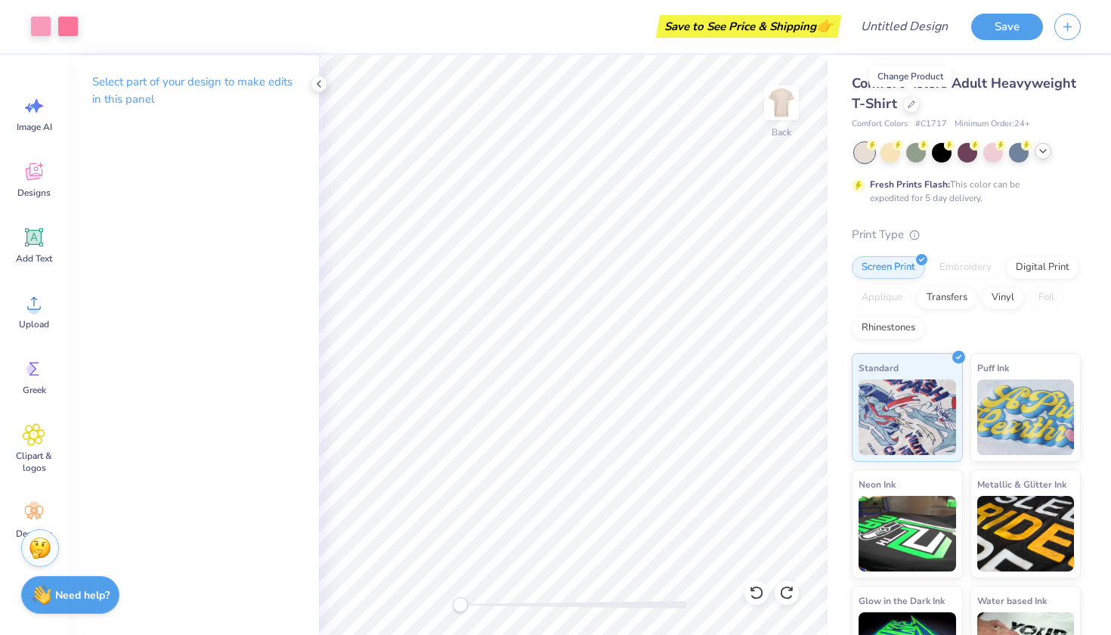
click at [1041, 156] on icon at bounding box center [1043, 151] width 12 height 12
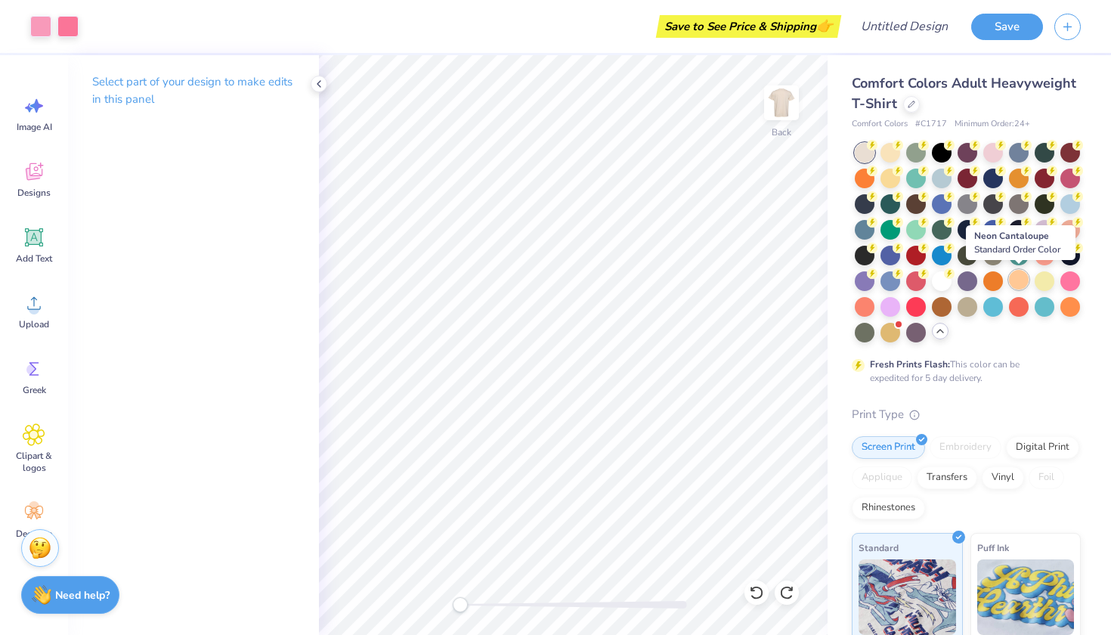
click at [1019, 283] on div at bounding box center [1019, 280] width 20 height 20
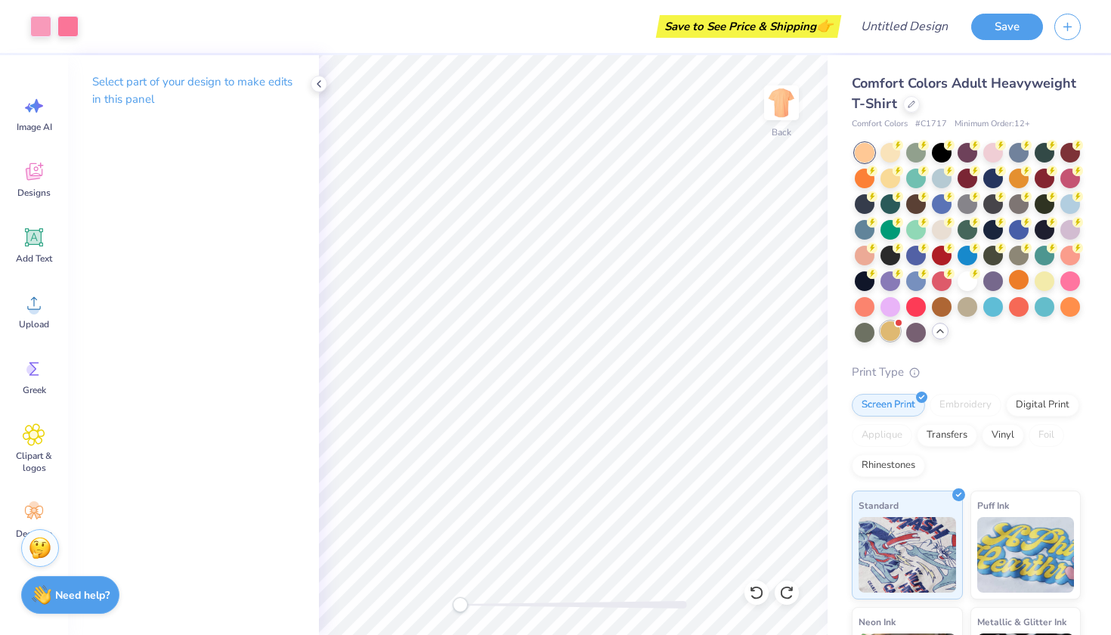
click at [896, 327] on div at bounding box center [890, 331] width 20 height 20
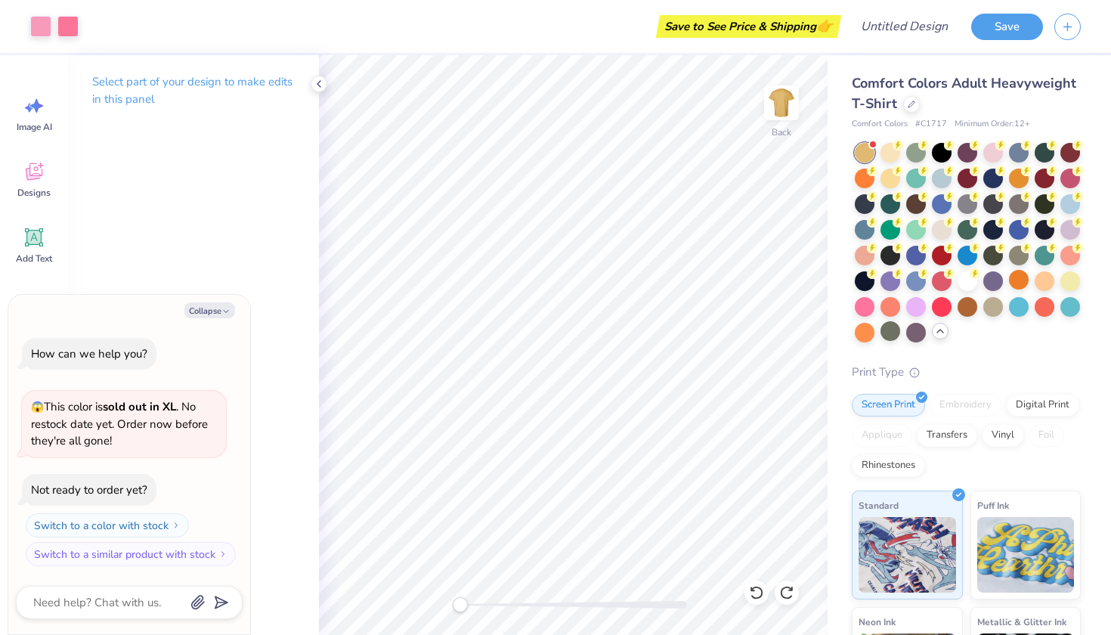
scroll to position [79, 0]
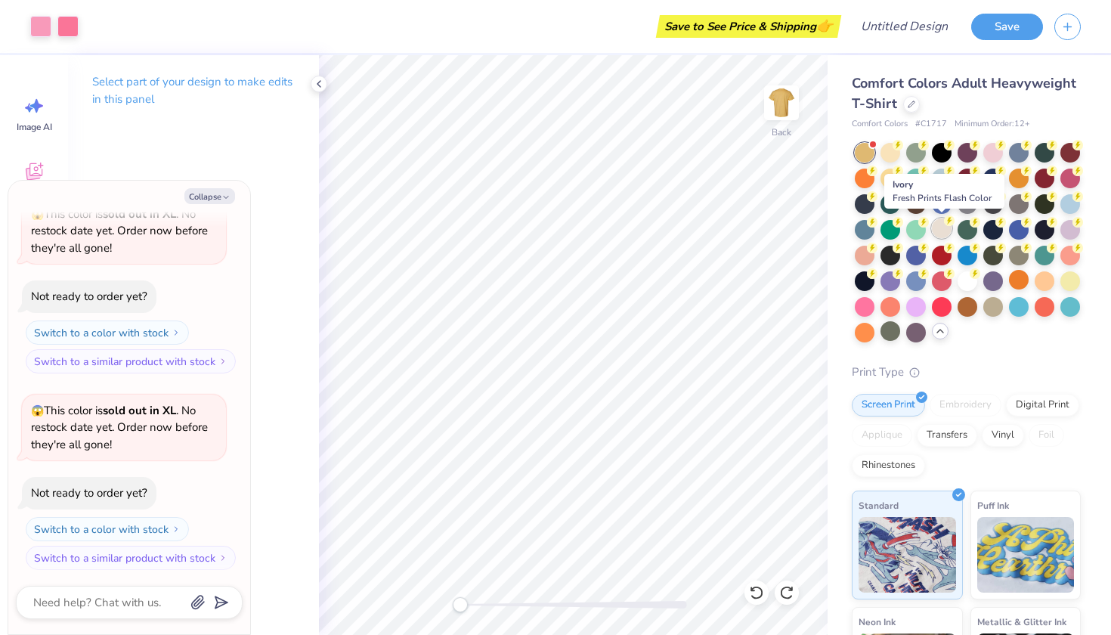
click at [942, 227] on div at bounding box center [942, 228] width 20 height 20
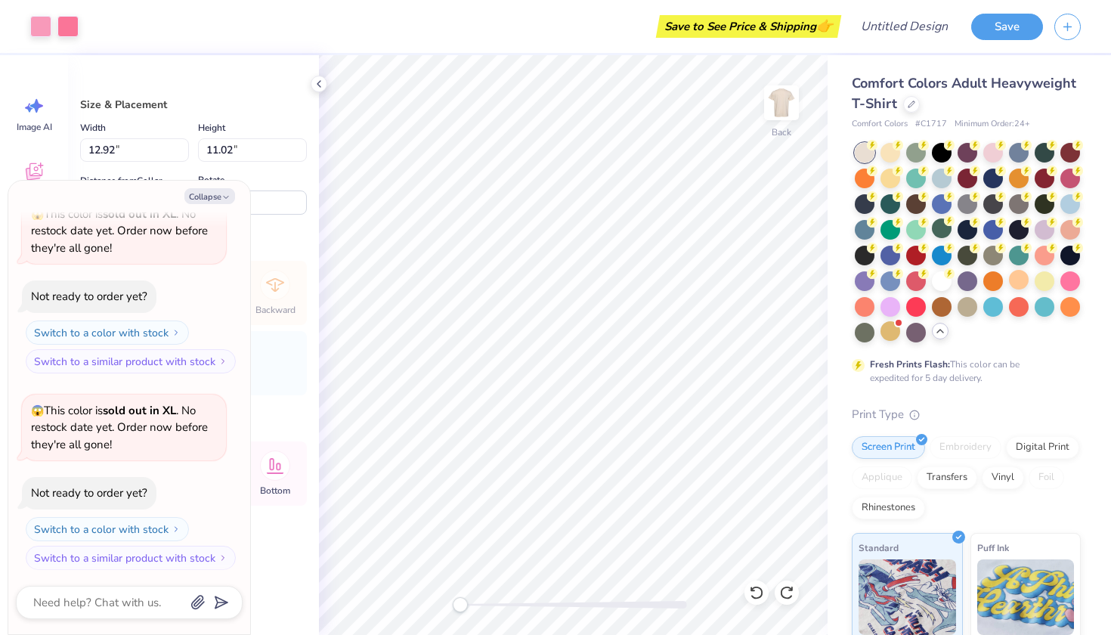
type textarea "x"
type input "12.35"
type input "10.53"
click at [221, 194] on button "Collapse" at bounding box center [209, 196] width 51 height 16
type textarea "x"
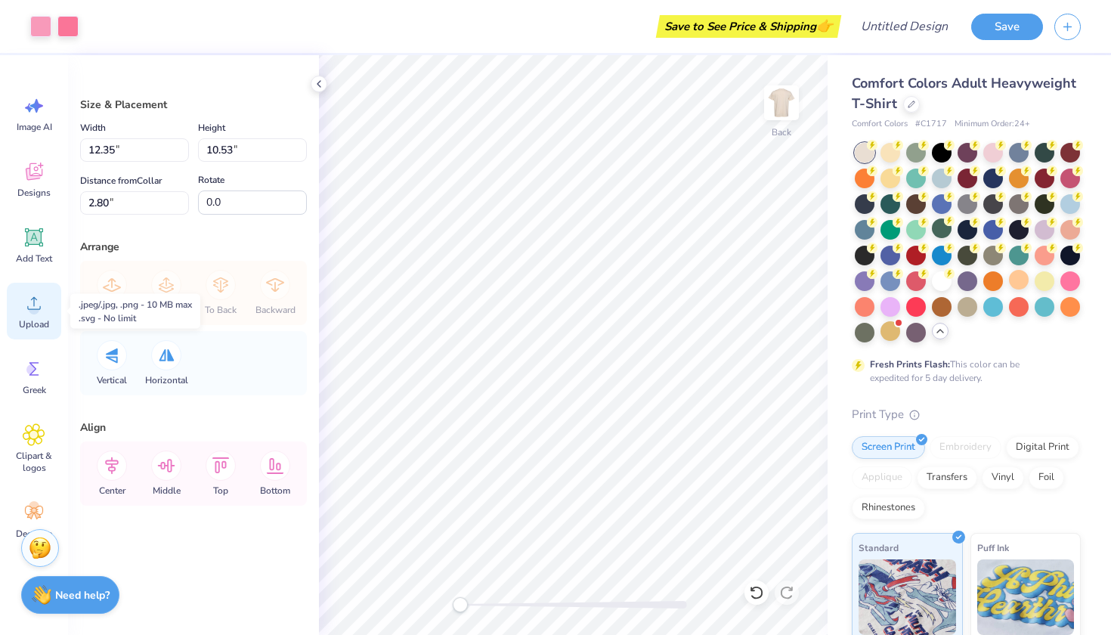
click at [28, 314] on div "Upload" at bounding box center [34, 311] width 54 height 57
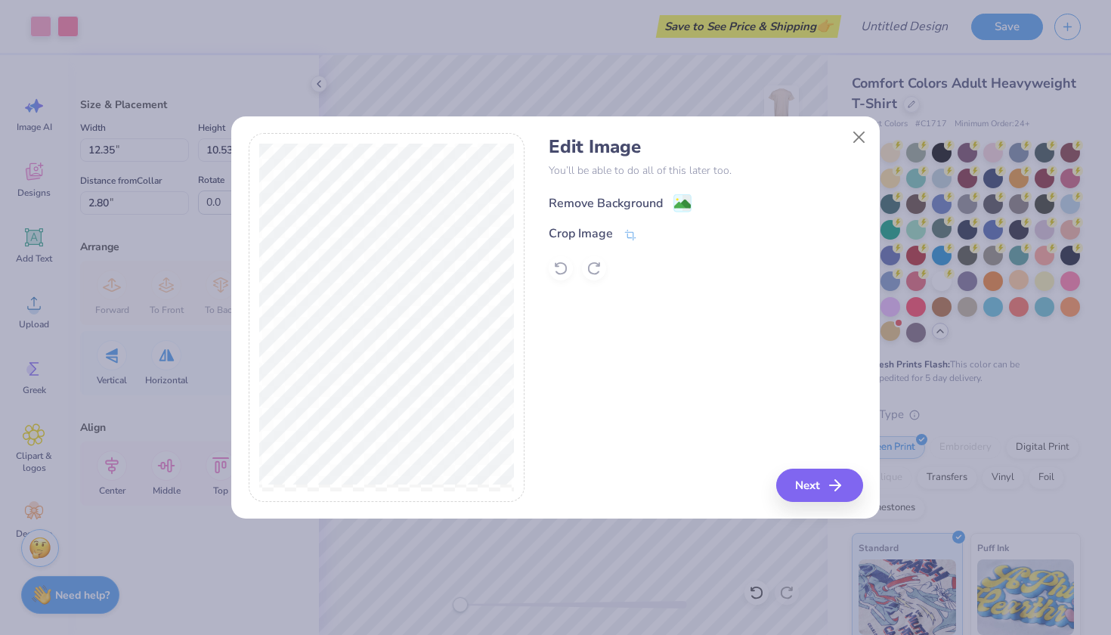
click at [627, 200] on div "Remove Background" at bounding box center [606, 203] width 114 height 18
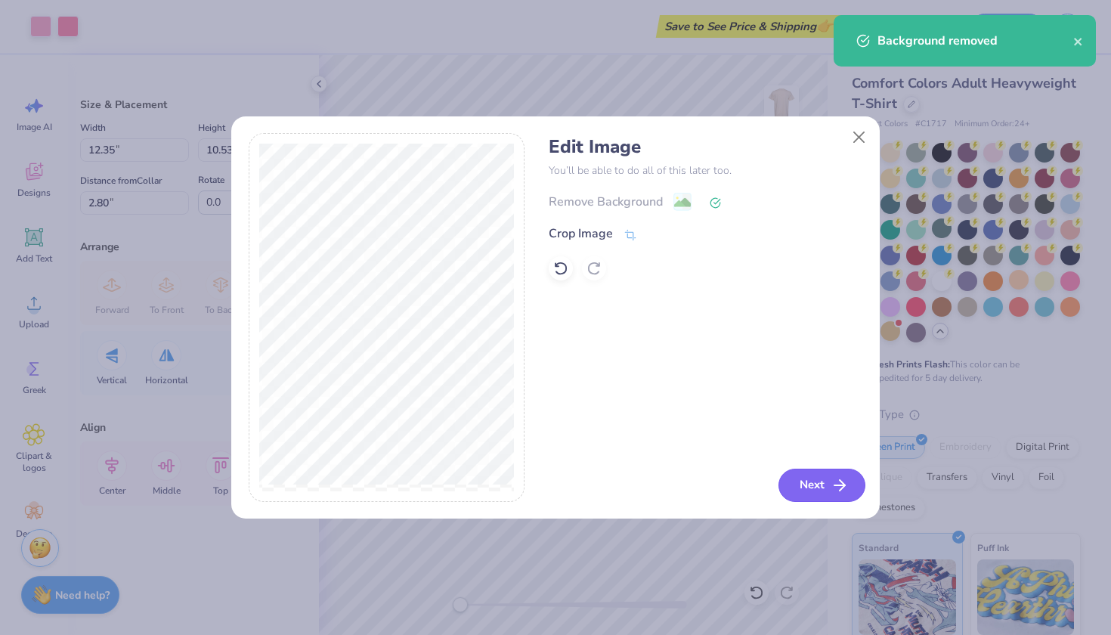
click at [833, 493] on icon "button" at bounding box center [840, 485] width 18 height 18
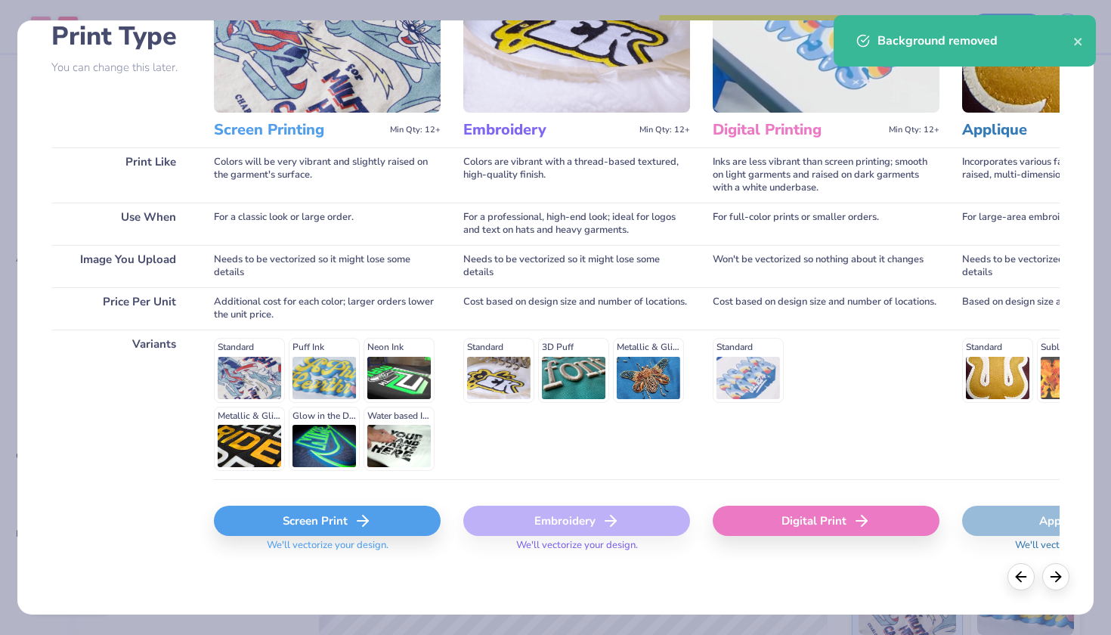
scroll to position [118, 0]
click at [329, 506] on div "Screen Print" at bounding box center [327, 521] width 227 height 30
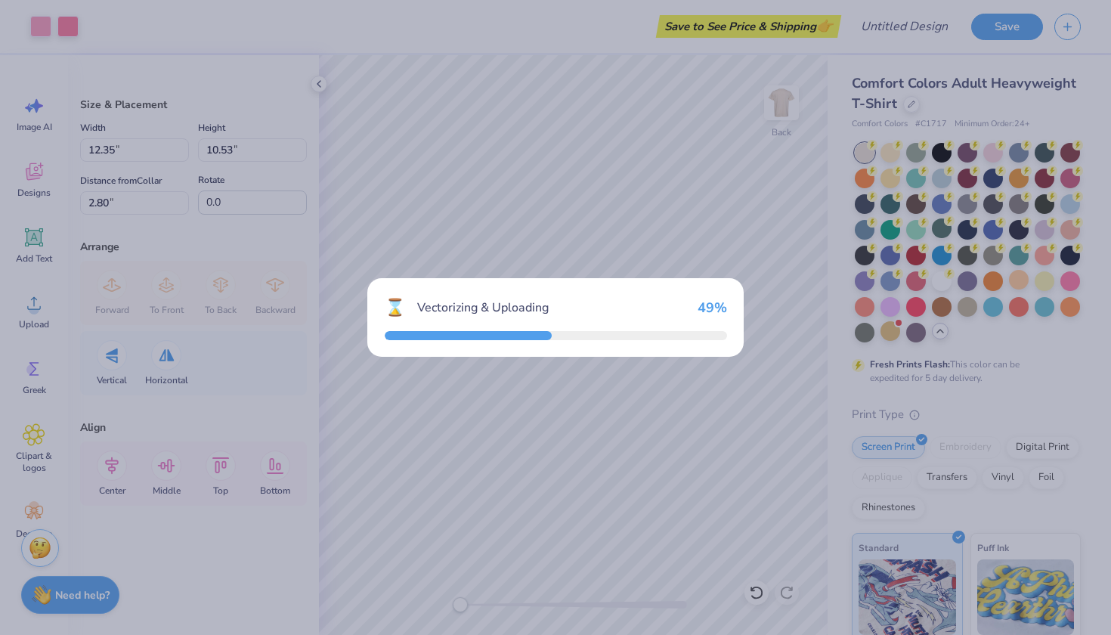
type input "14.17"
type input "10.20"
type input "7.40"
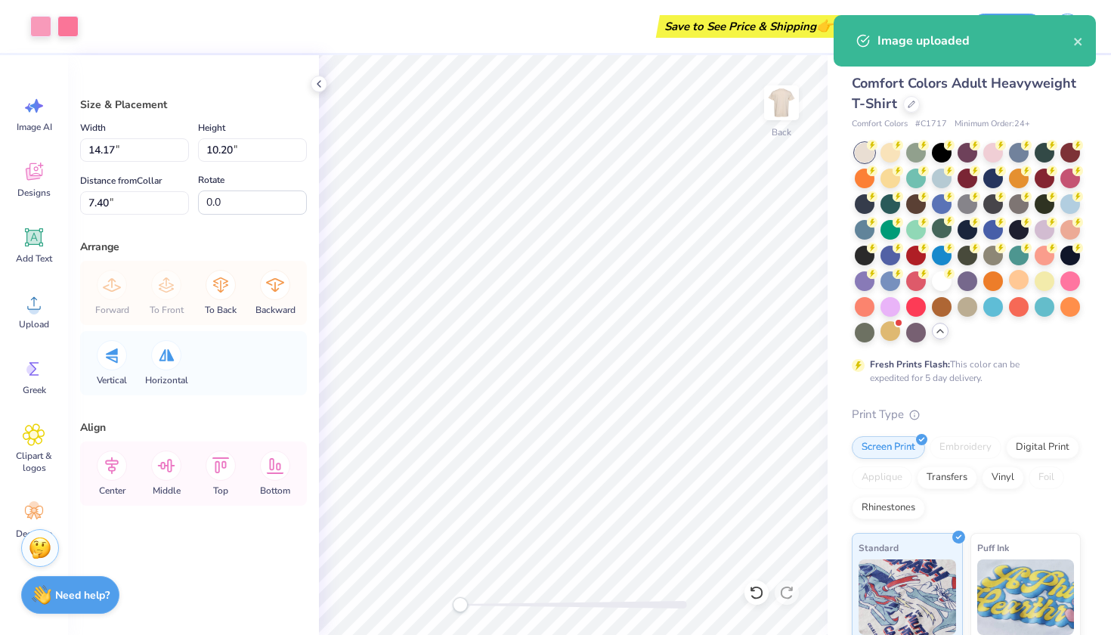
type input "12.35"
type input "10.53"
type input "2.76"
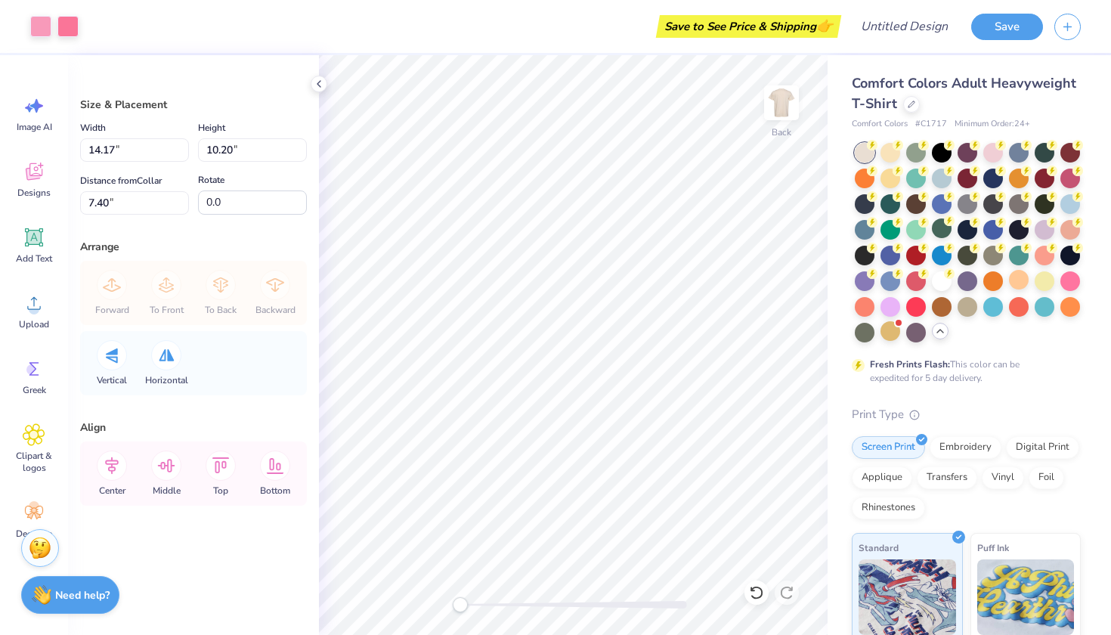
type input "11.33"
type input "8.16"
type input "12.64"
type input "9.10"
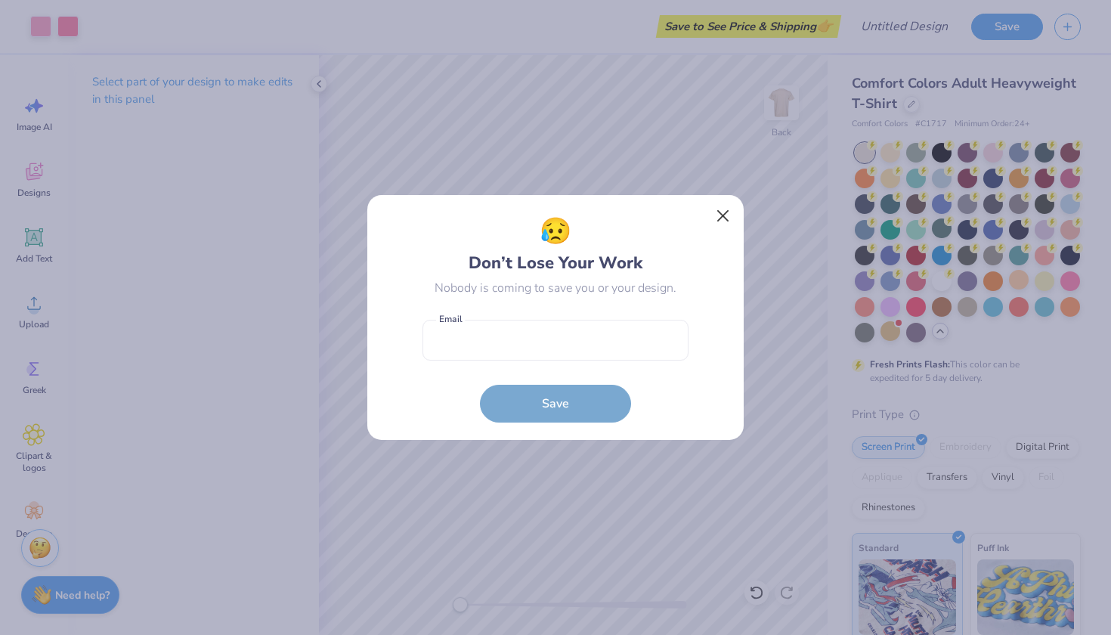
click at [717, 216] on button "Close" at bounding box center [723, 216] width 29 height 29
